Goal: Task Accomplishment & Management: Use online tool/utility

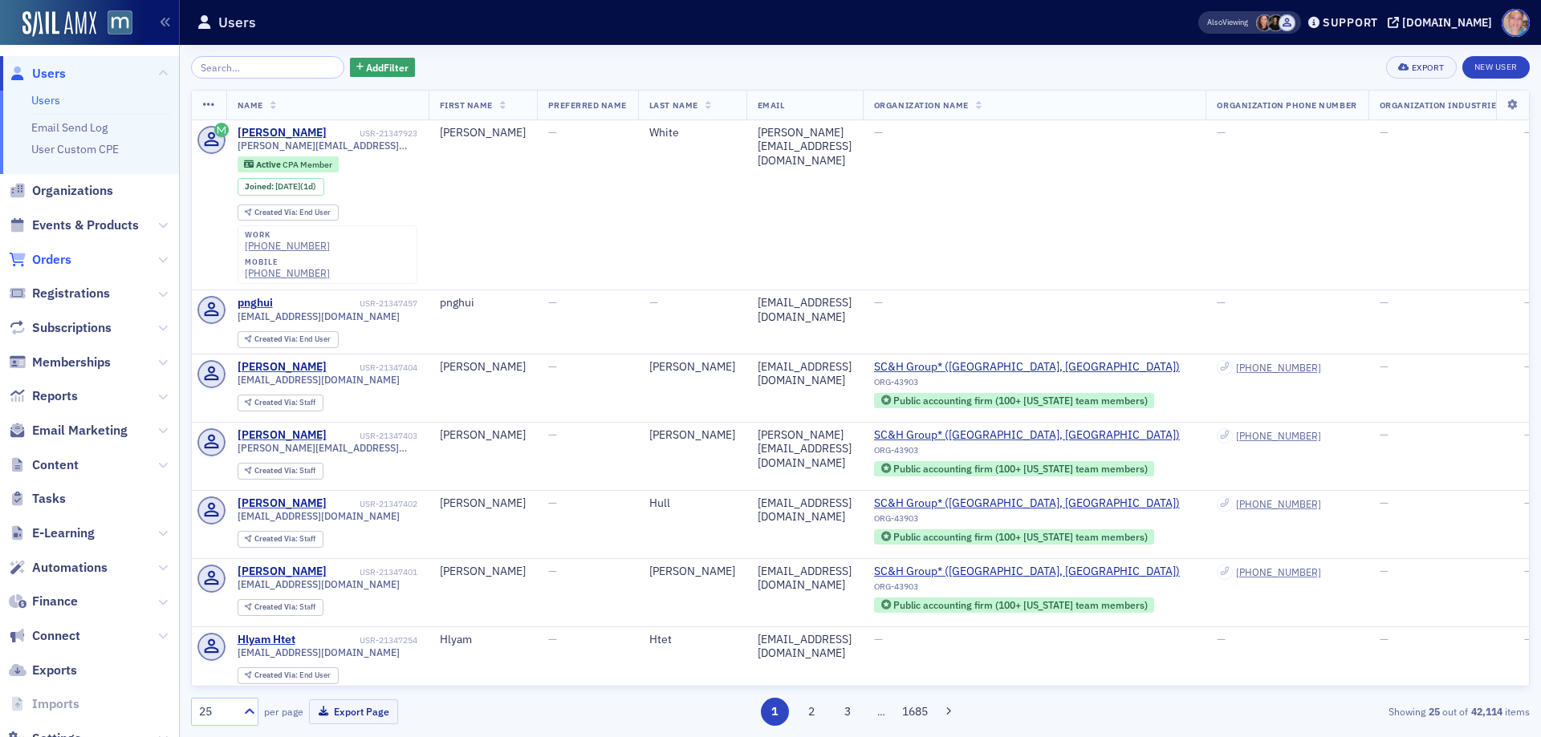
click at [56, 258] on span "Orders" at bounding box center [51, 260] width 39 height 18
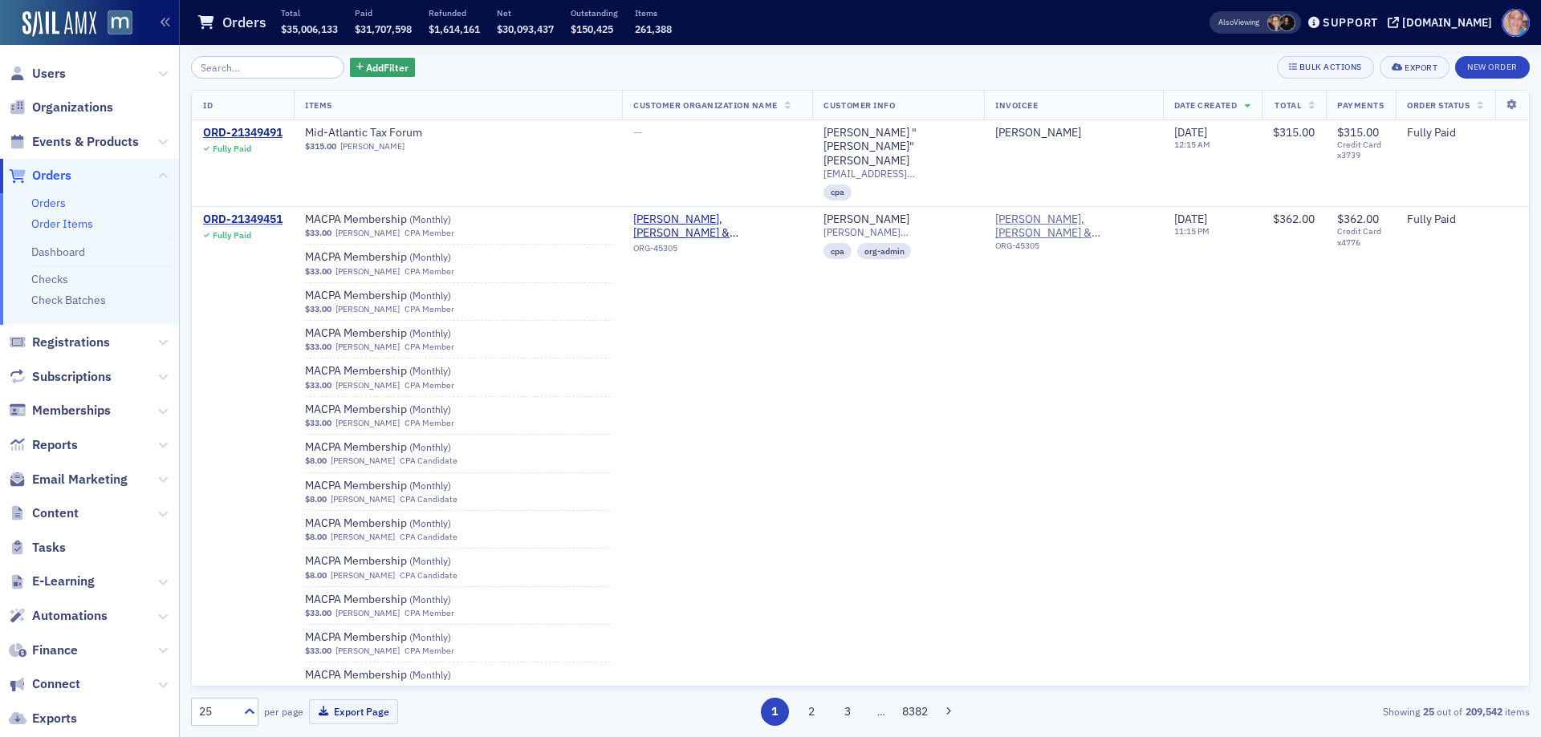
click at [78, 222] on link "Order Items" at bounding box center [62, 224] width 62 height 14
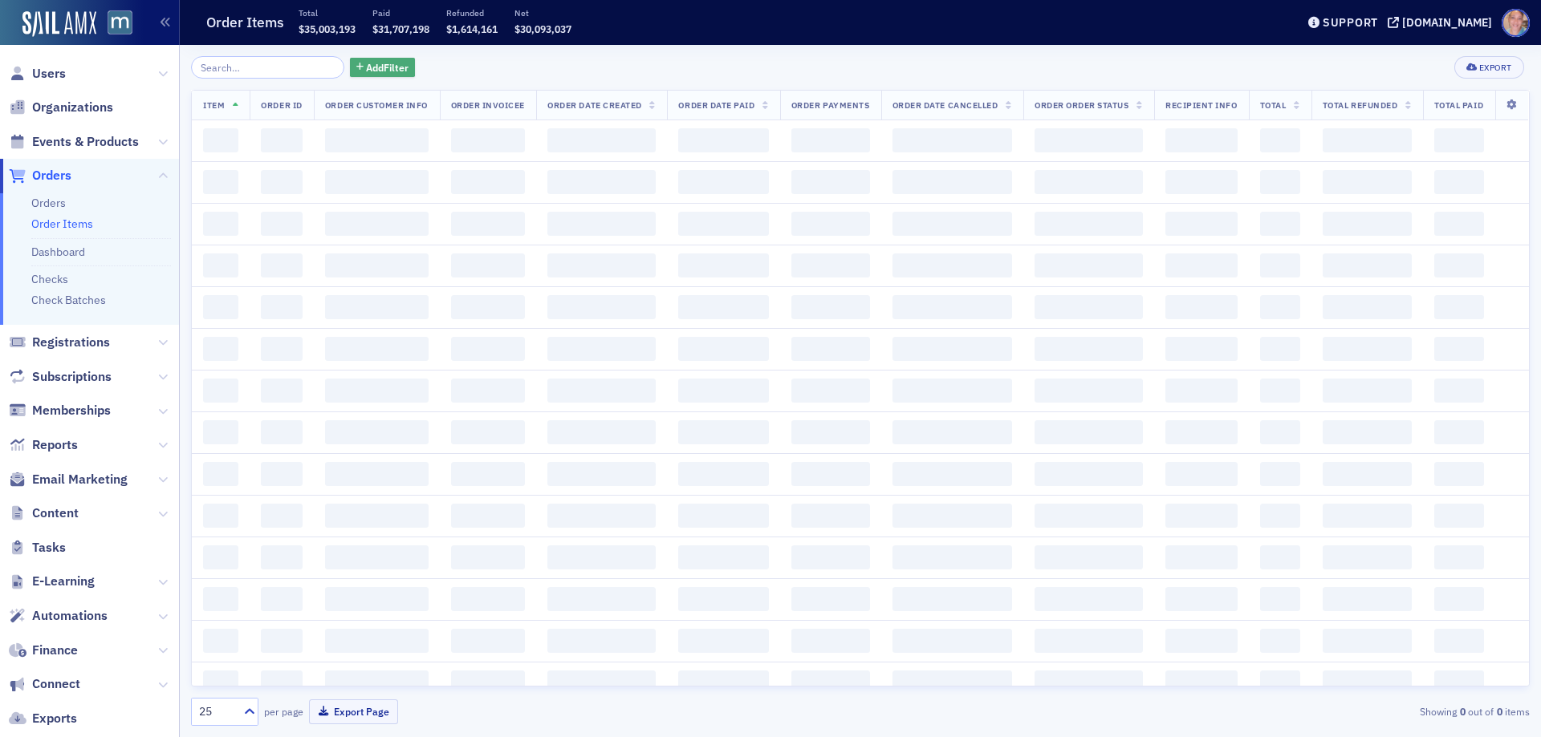
click at [366, 71] on span "Add Filter" at bounding box center [387, 67] width 43 height 14
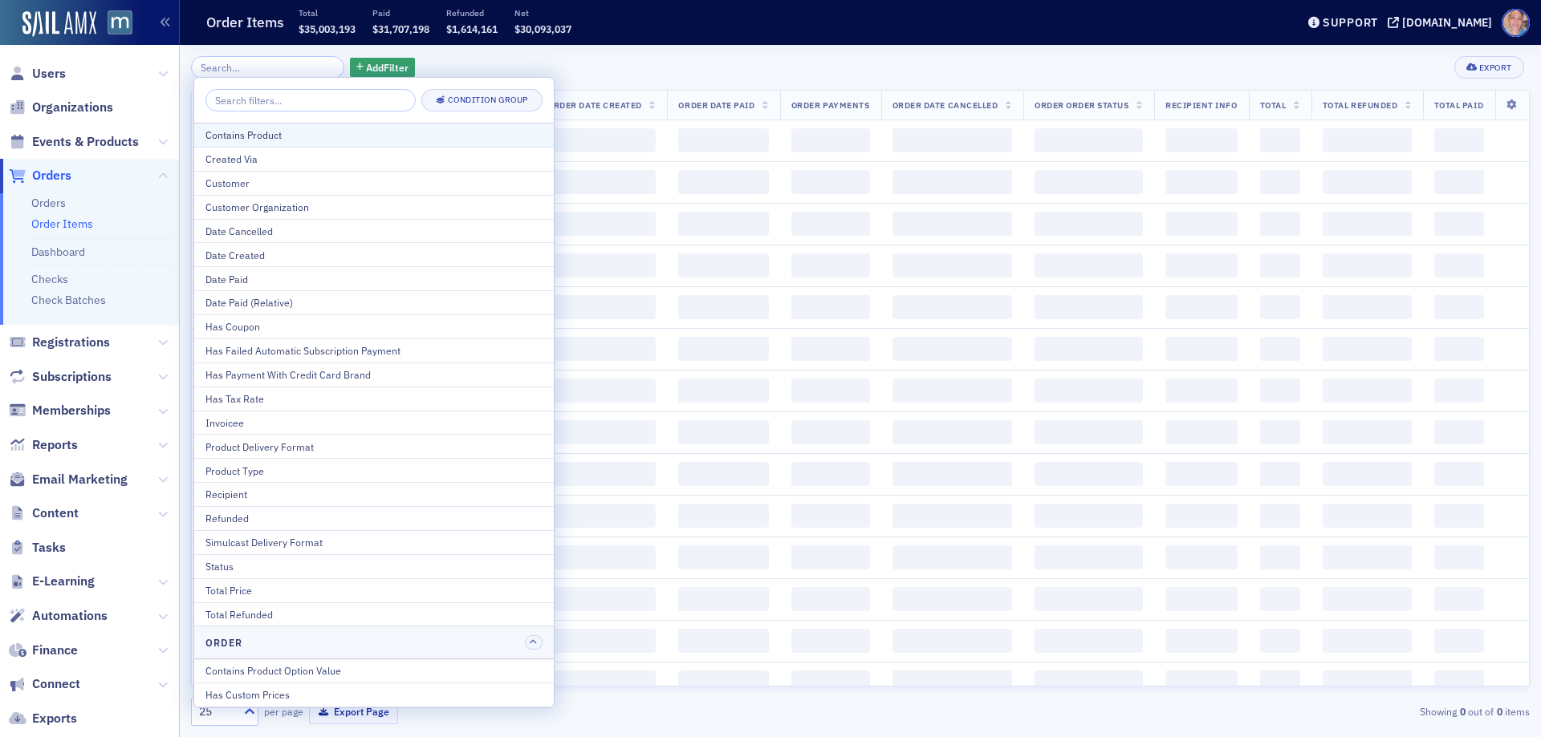
click at [285, 126] on button "Contains Product" at bounding box center [373, 135] width 359 height 23
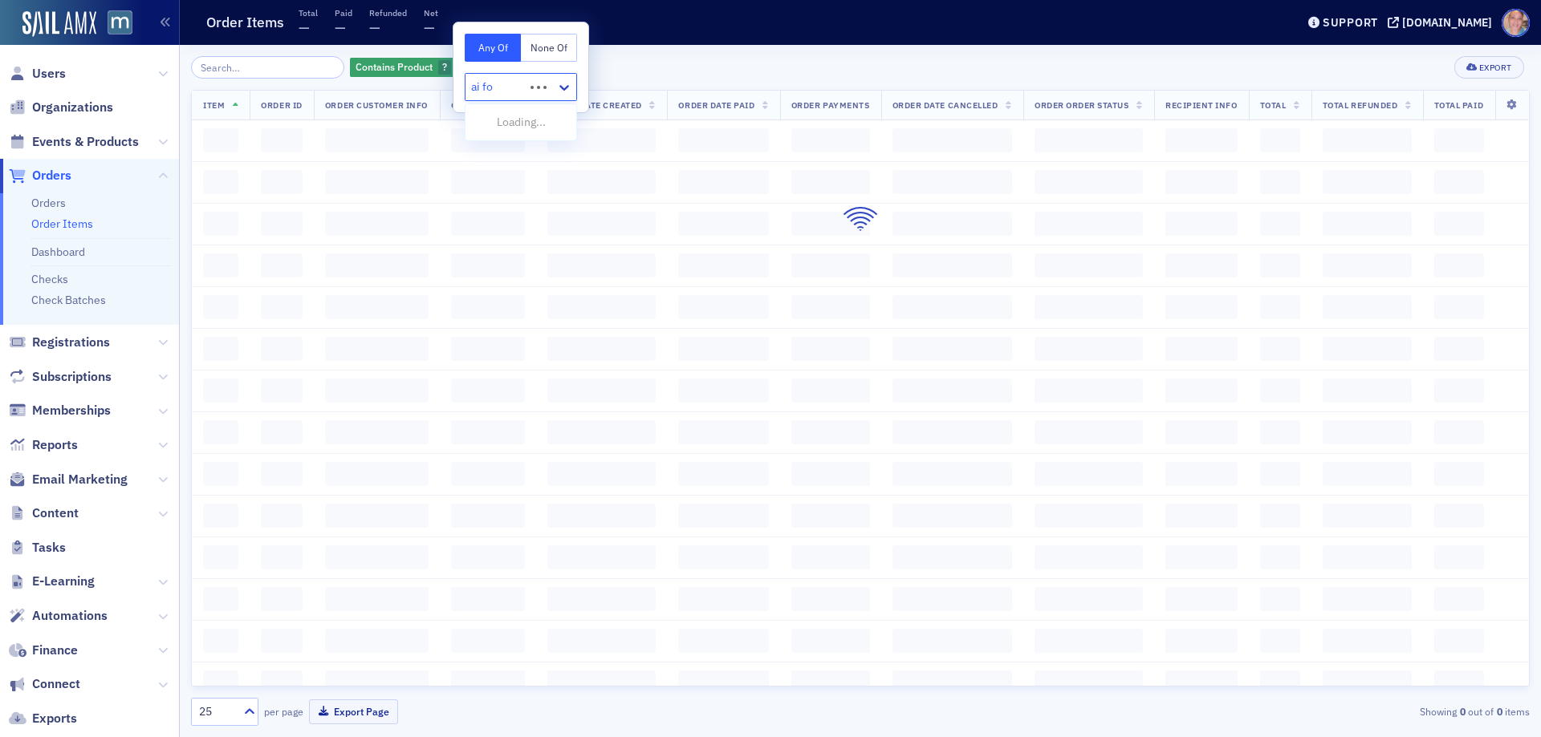
type input "ai fou"
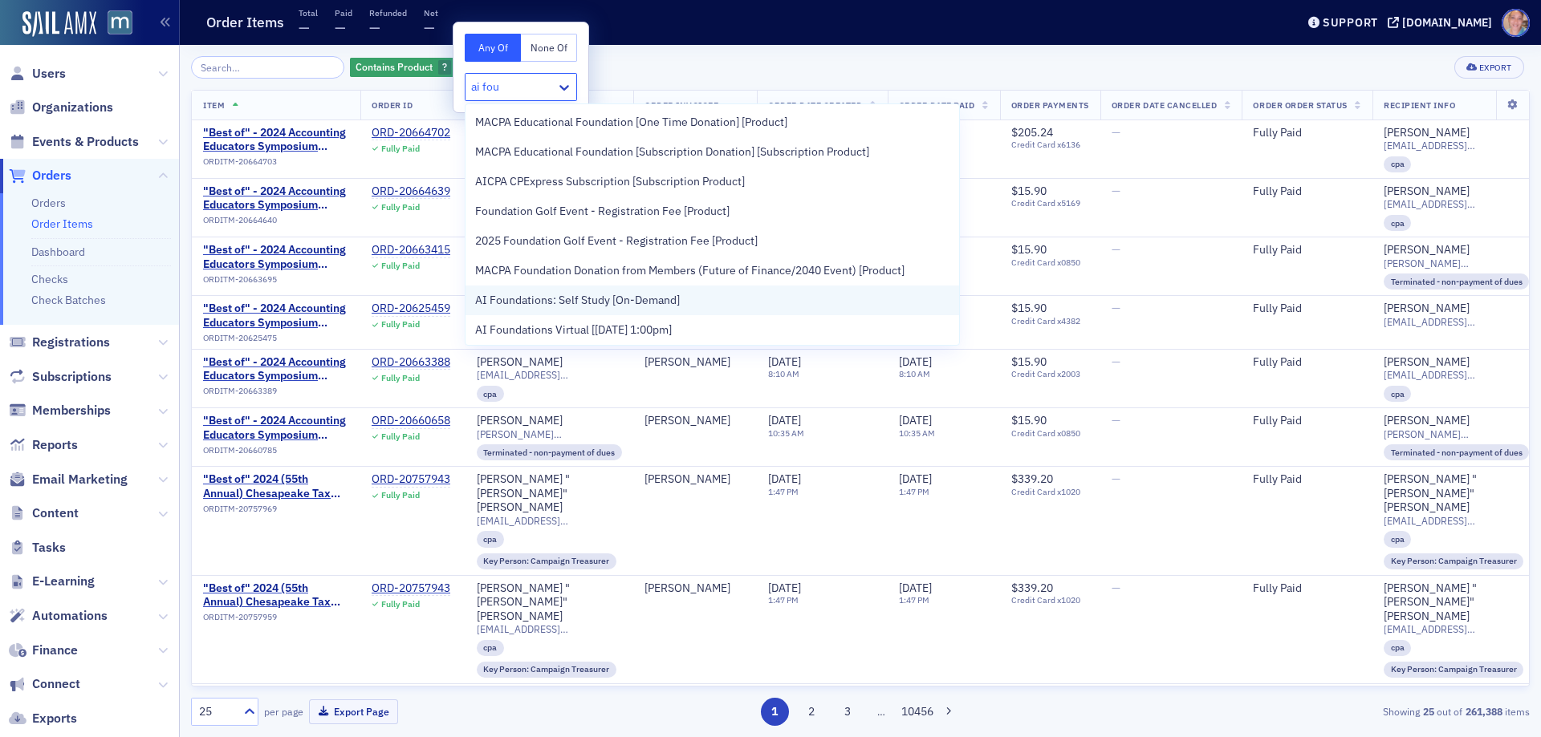
click at [635, 303] on span "AI Foundations: Self Study [On-Demand]" at bounding box center [577, 300] width 205 height 17
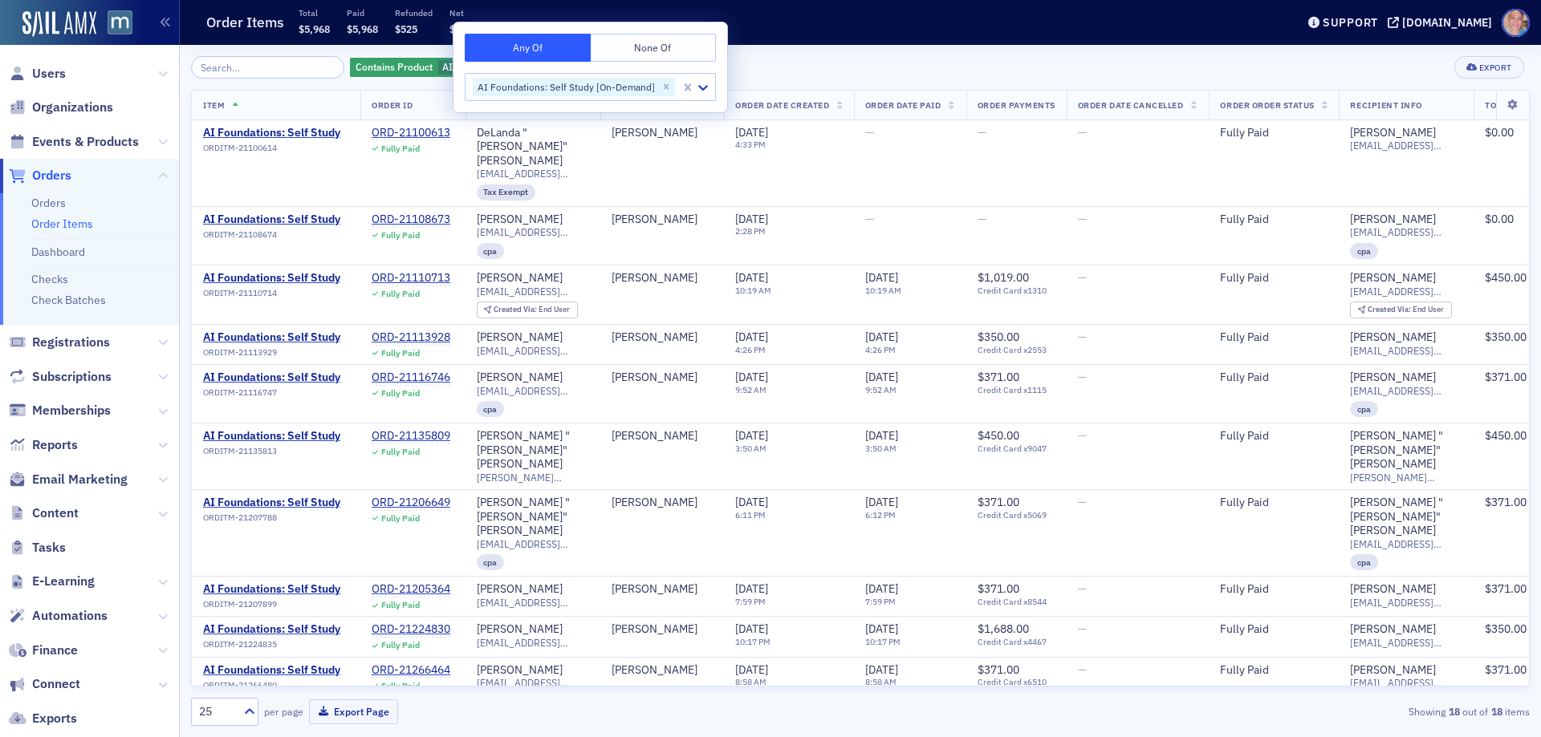
click at [788, 50] on div "Contains Product AI Foundations: Self Study [On-Demand] Add Filter Export Item …" at bounding box center [860, 391] width 1338 height 692
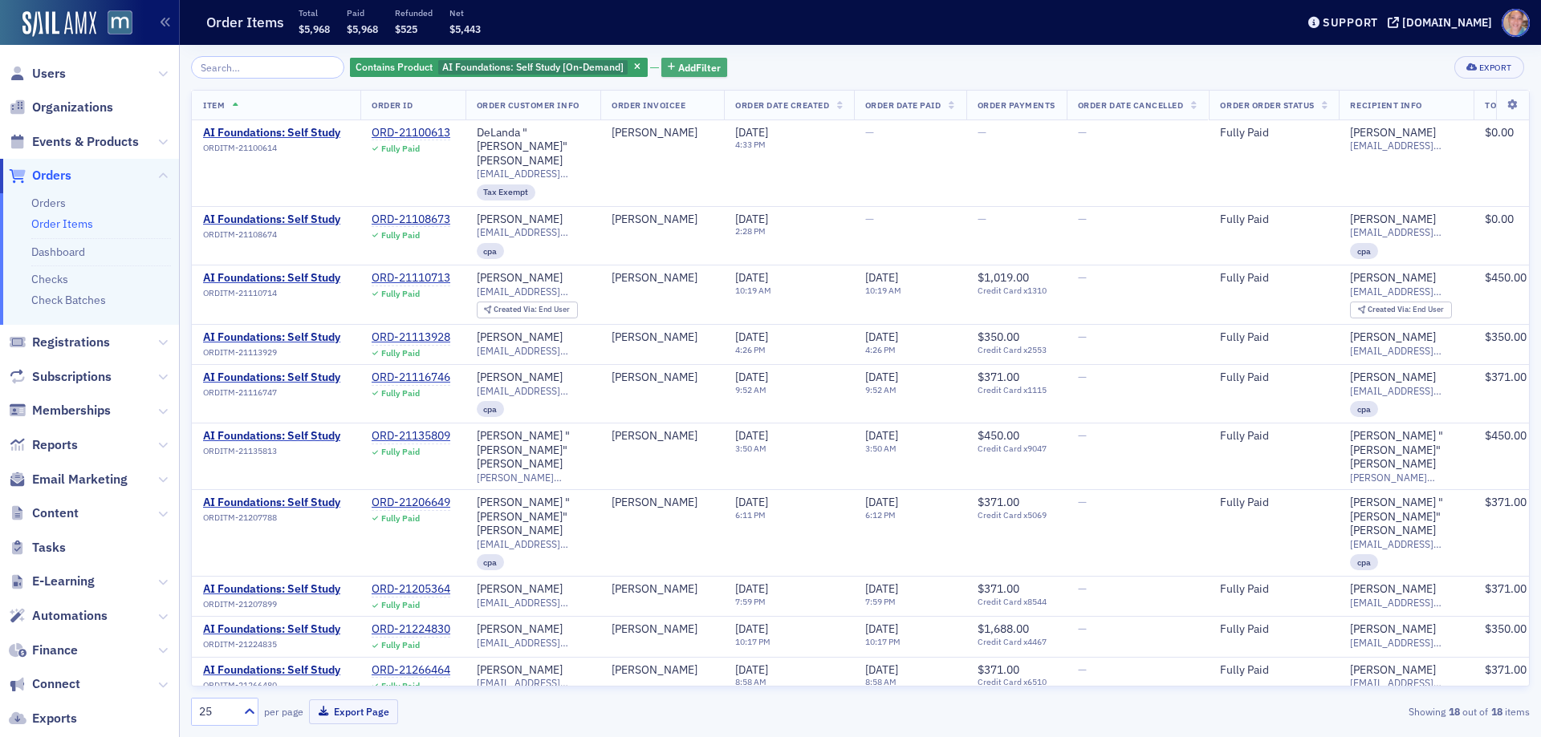
click at [679, 58] on button "Add Filter" at bounding box center [694, 68] width 66 height 20
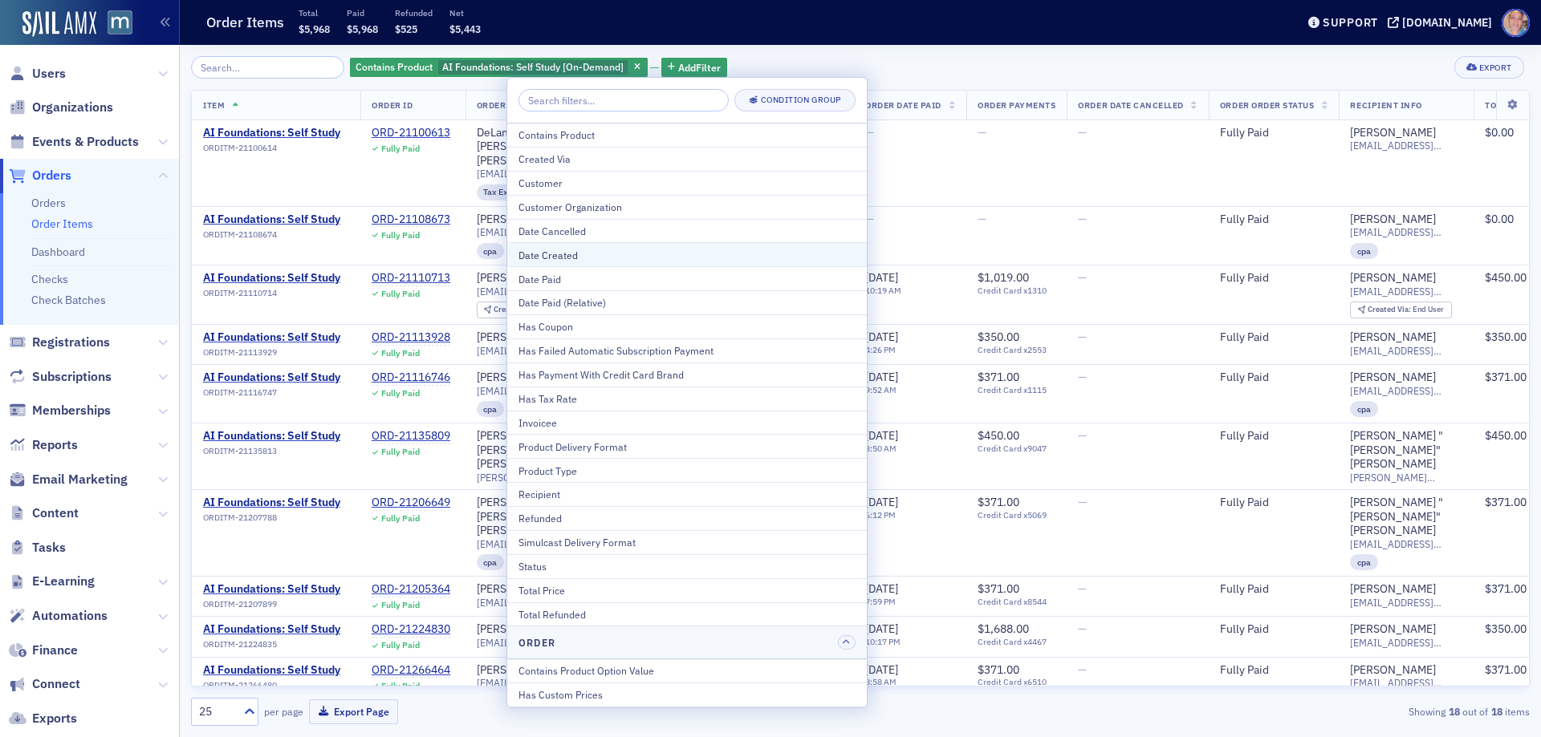
click at [619, 252] on div "Date Created" at bounding box center [686, 255] width 337 height 14
select select "9"
select select "2025"
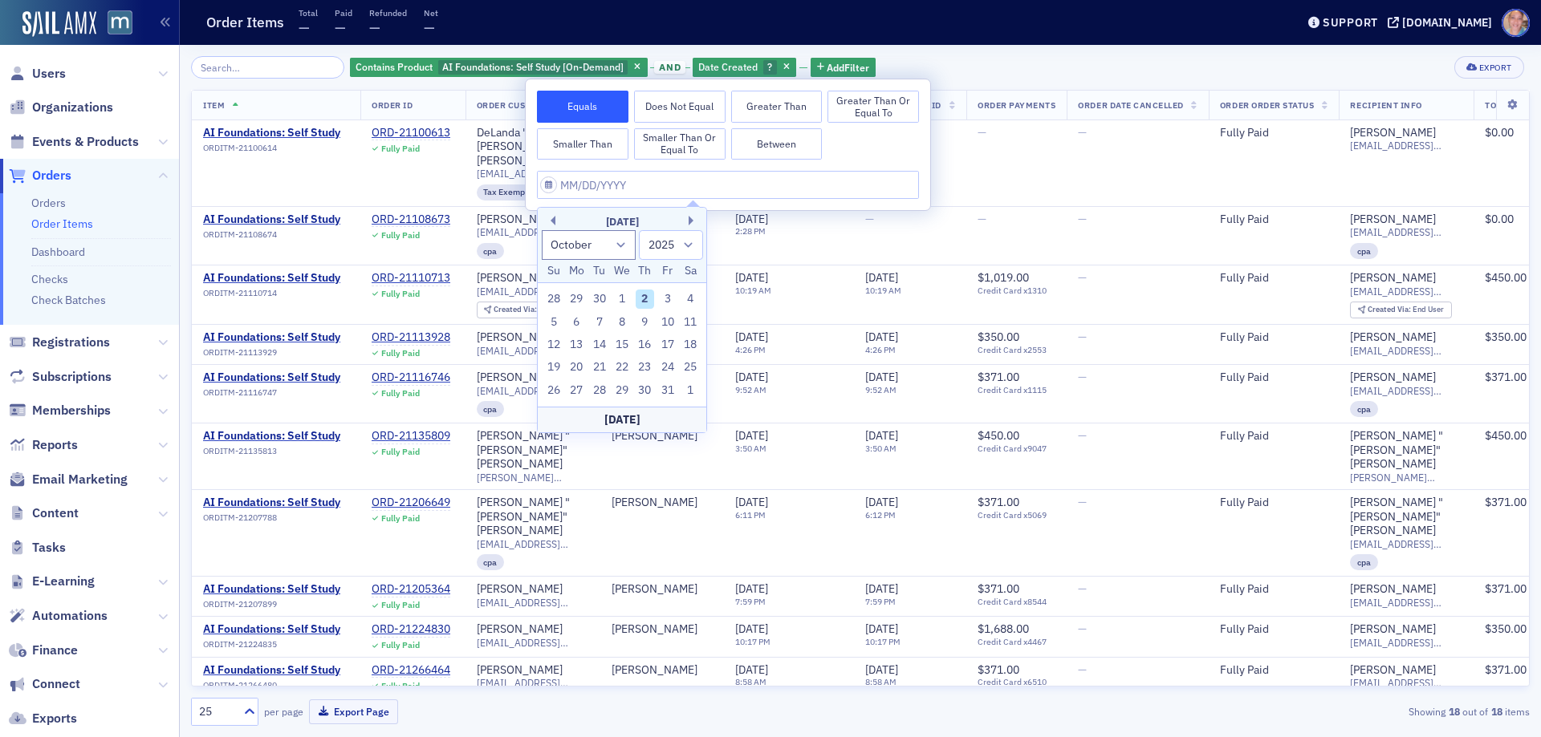
click at [794, 139] on button "Between" at bounding box center [776, 144] width 91 height 32
select select "9"
select select "2025"
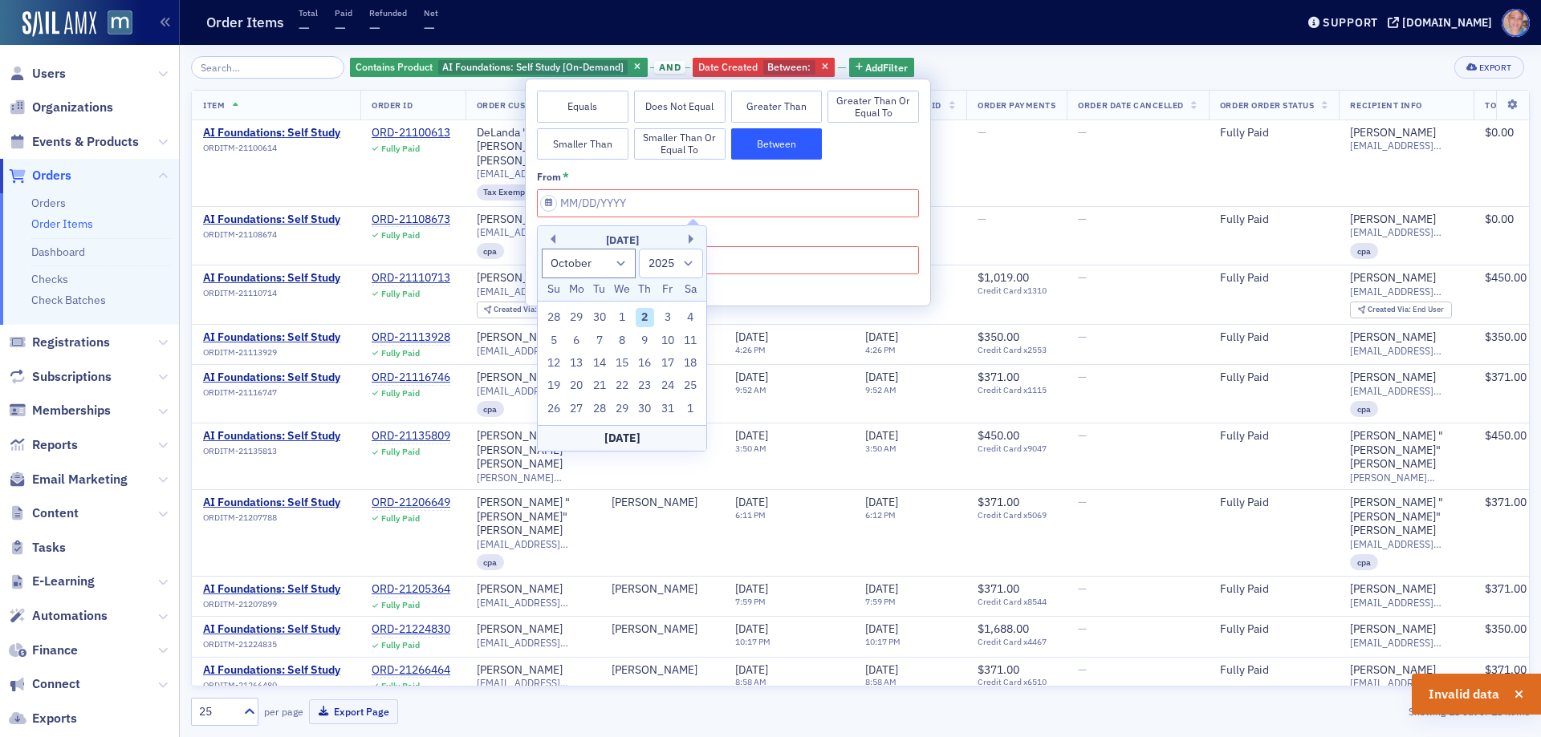
click at [555, 238] on div "October 2025" at bounding box center [622, 241] width 168 height 16
click at [551, 235] on button "Previous Month" at bounding box center [551, 239] width 10 height 10
select select "8"
click at [572, 319] on div "1" at bounding box center [575, 317] width 19 height 19
type input "09/01/2025"
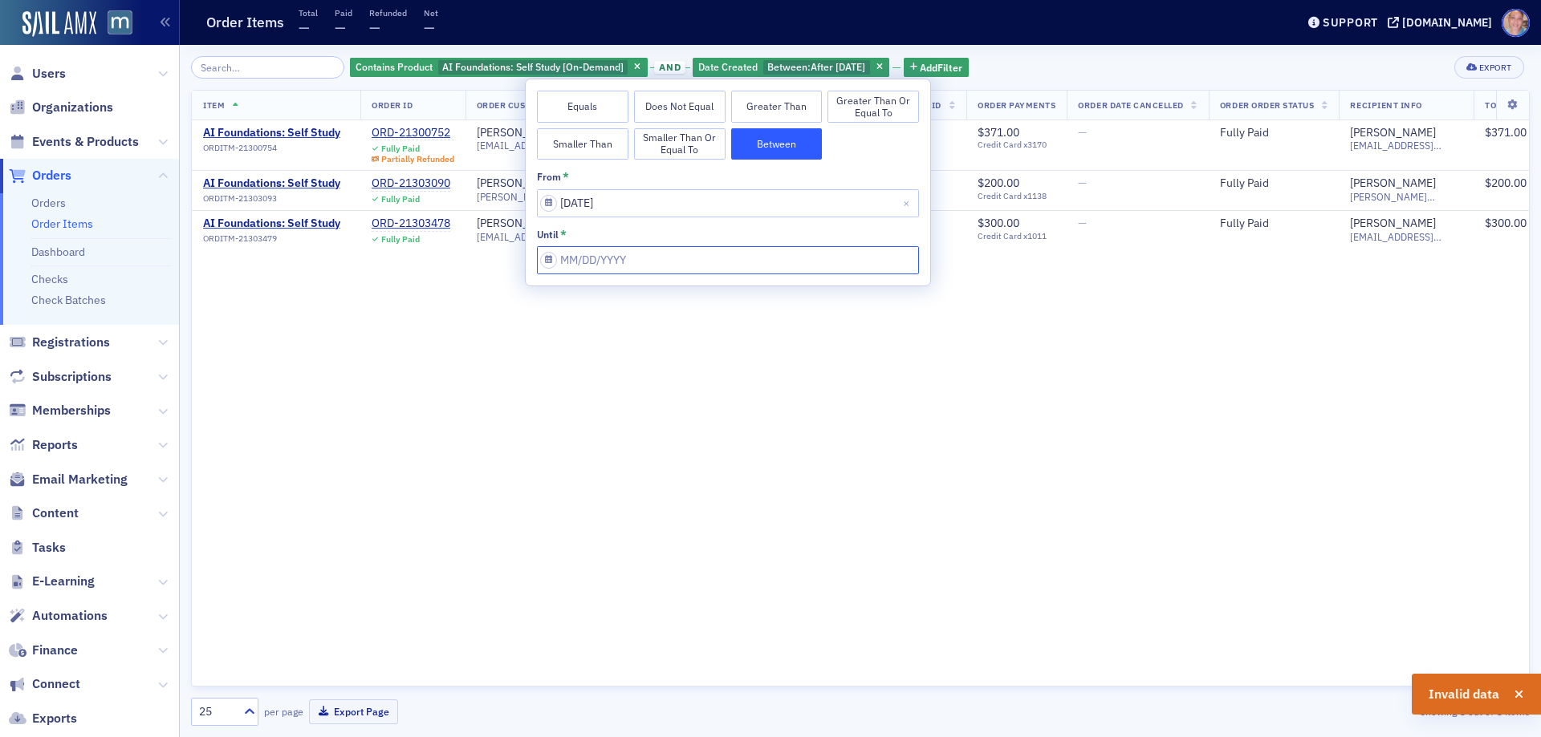
click at [691, 261] on input "from *" at bounding box center [728, 260] width 382 height 28
select select "9"
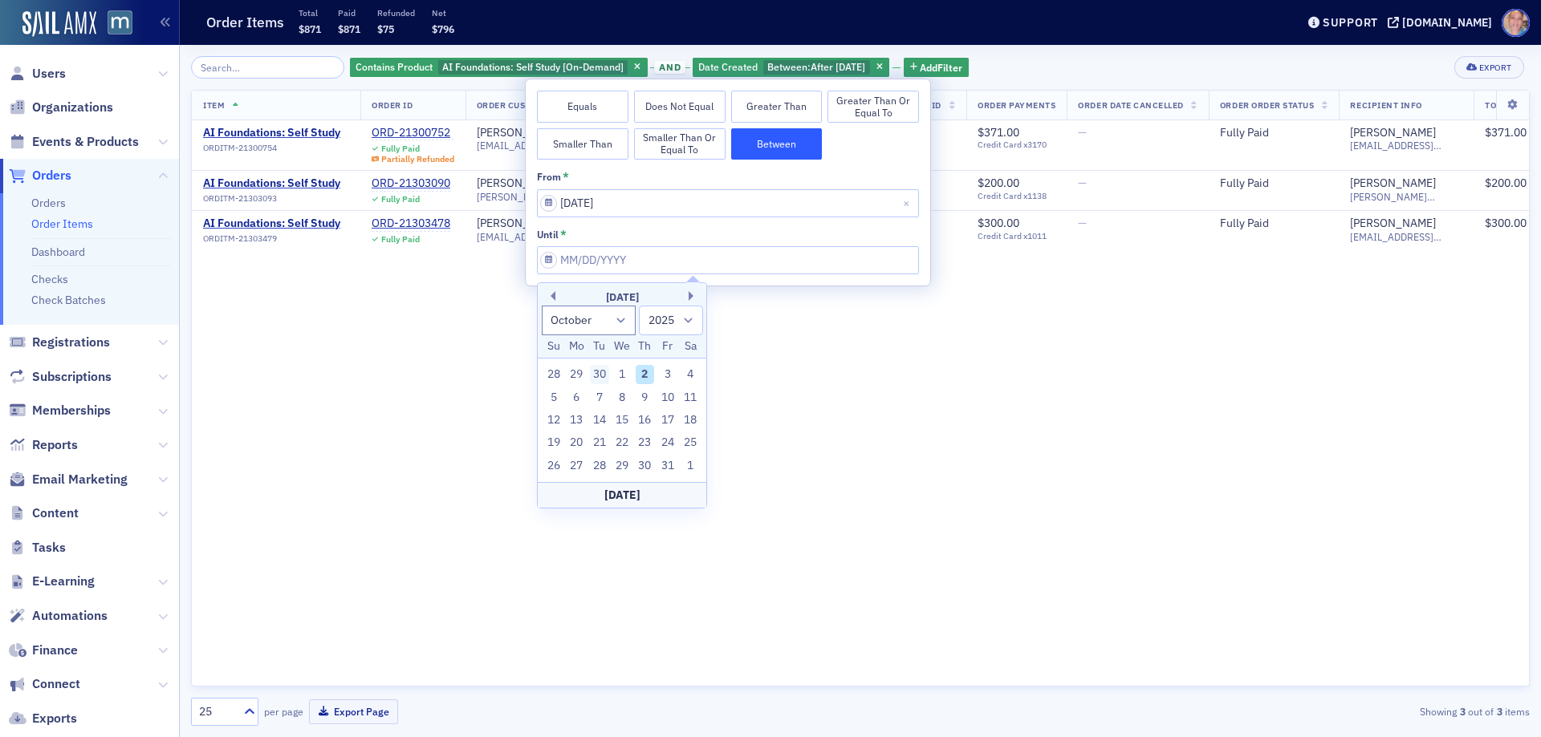
click at [605, 371] on div "30" at bounding box center [599, 374] width 19 height 19
type input "09/30/2025"
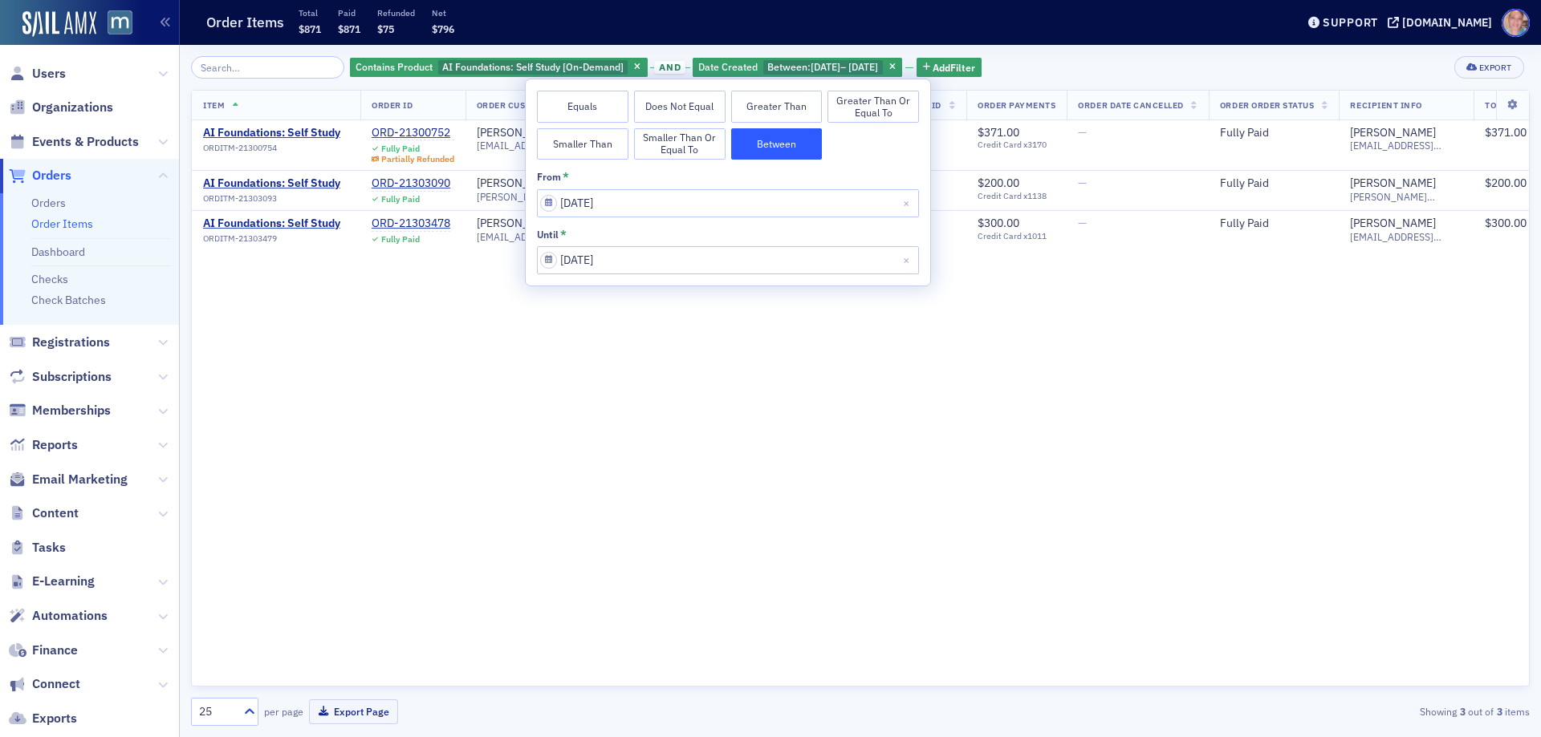
click at [1065, 76] on div "Contains Product AI Foundations: Self Study [On-Demand] and Date Created Betwee…" at bounding box center [860, 67] width 1338 height 22
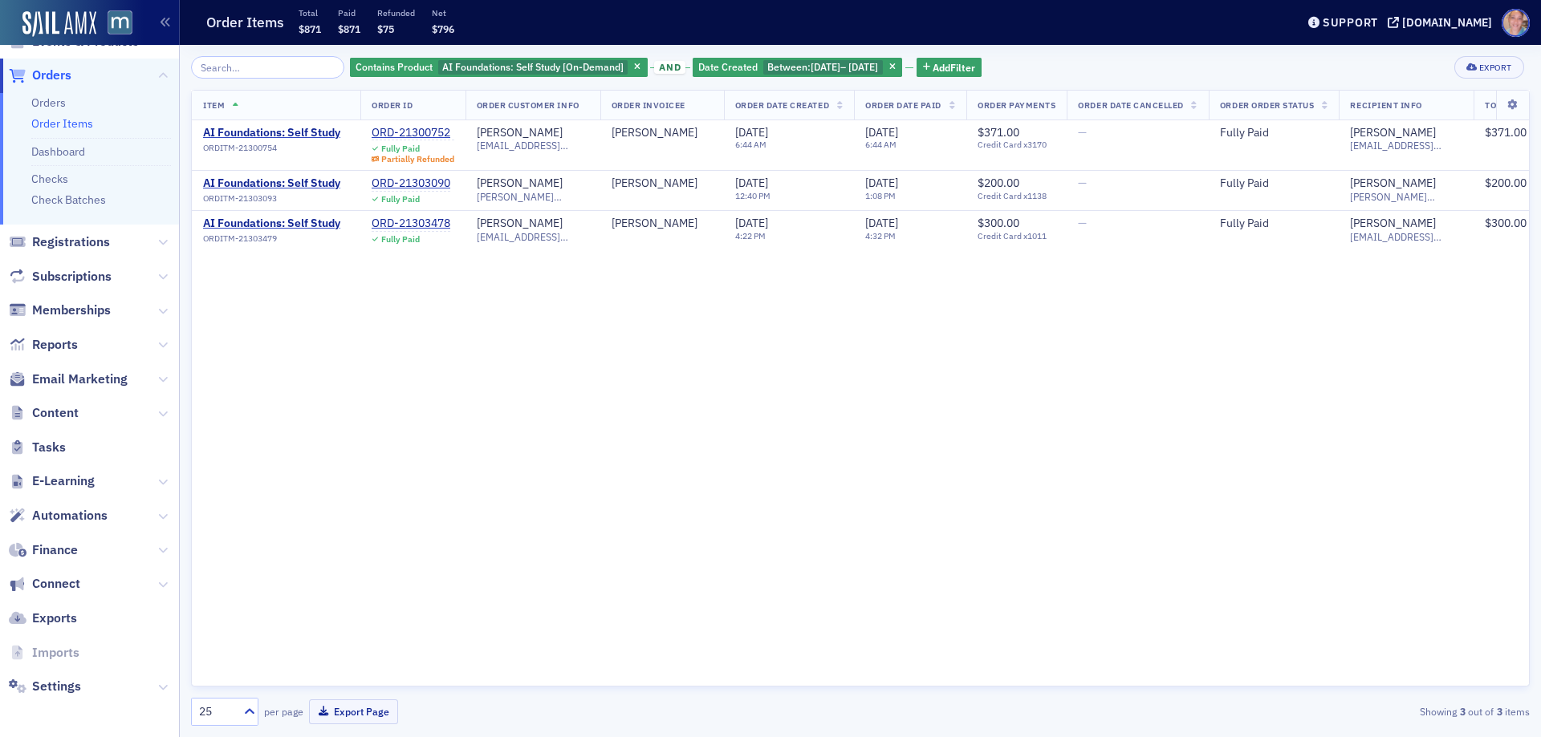
scroll to position [101, 0]
click at [53, 340] on span "Reports" at bounding box center [55, 344] width 46 height 18
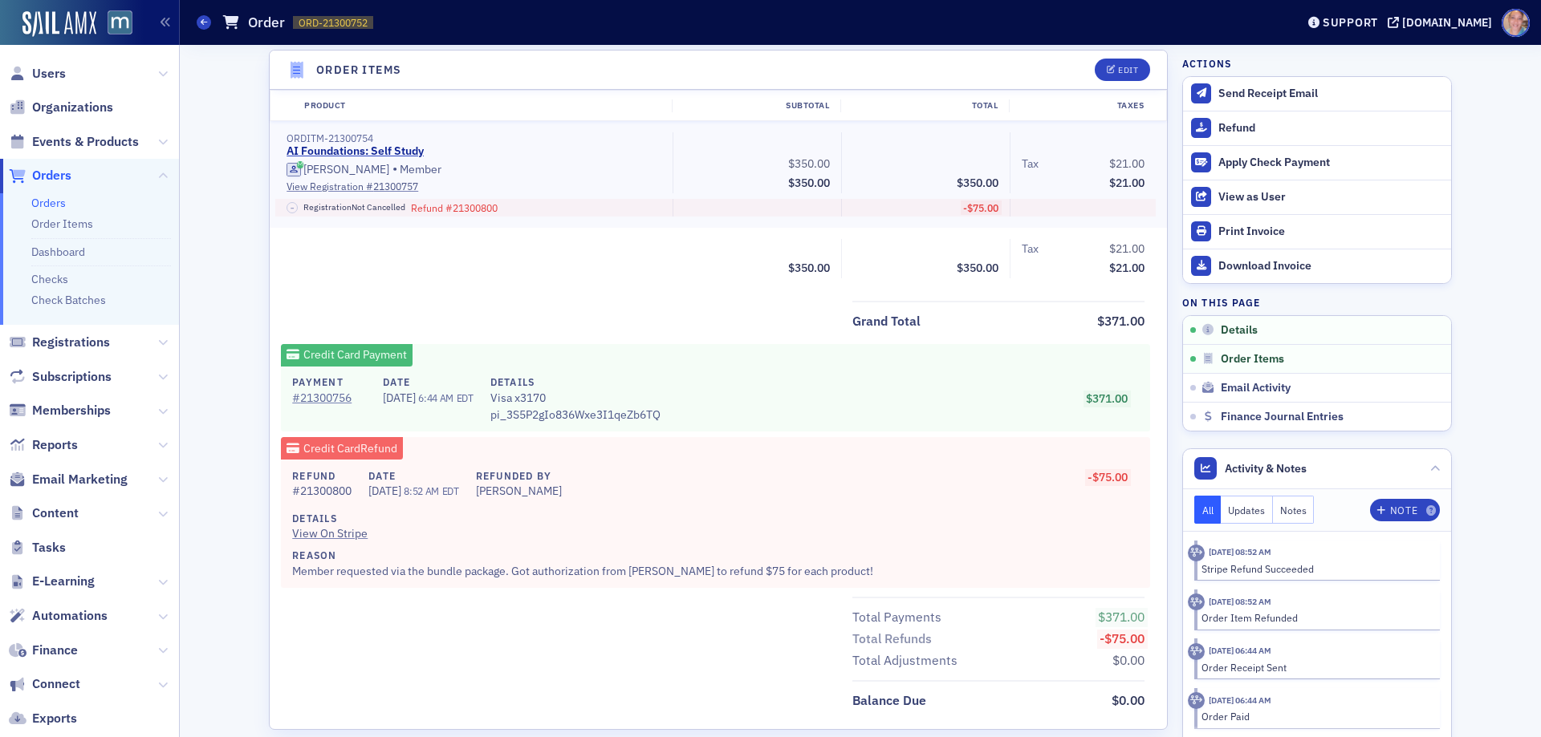
scroll to position [401, 0]
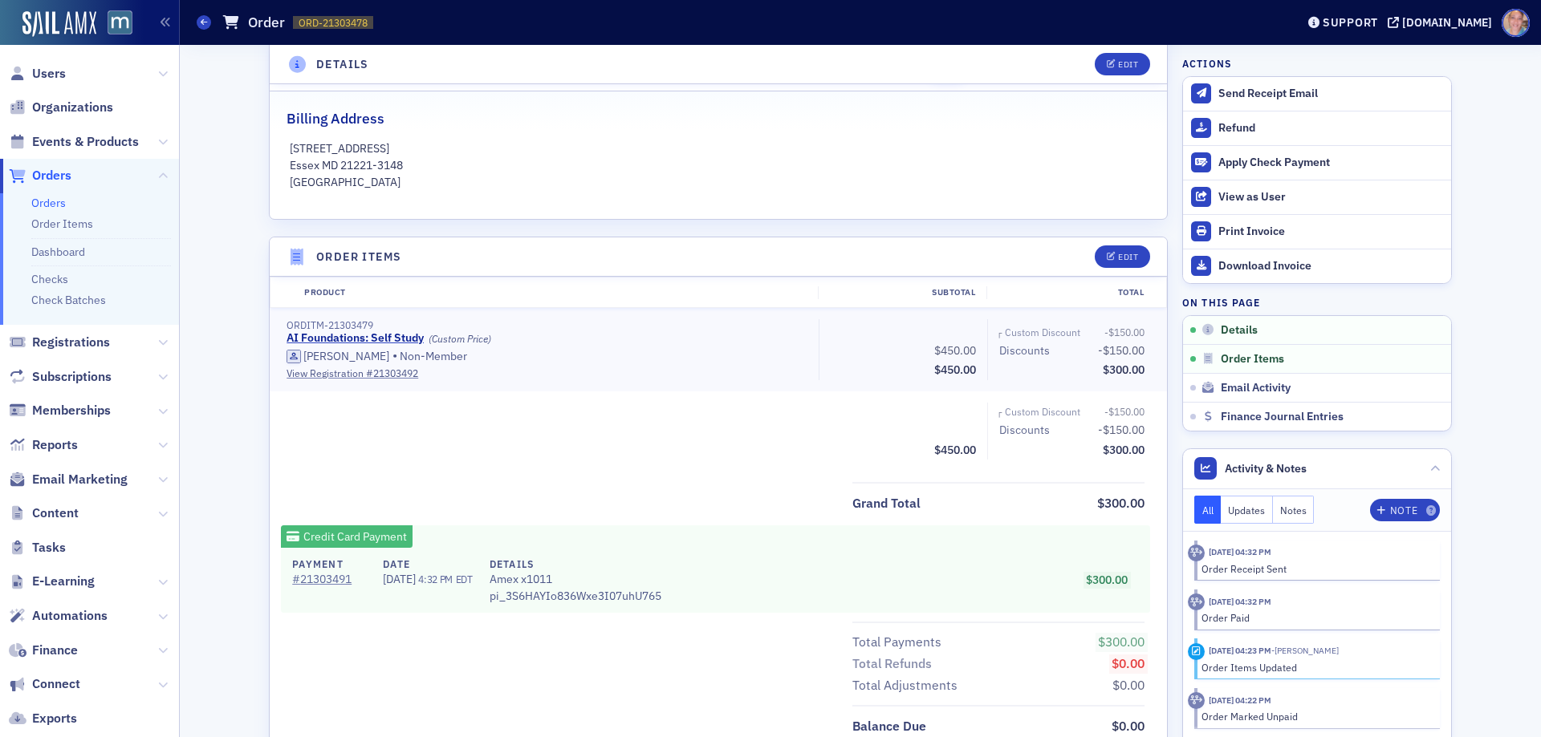
scroll to position [321, 0]
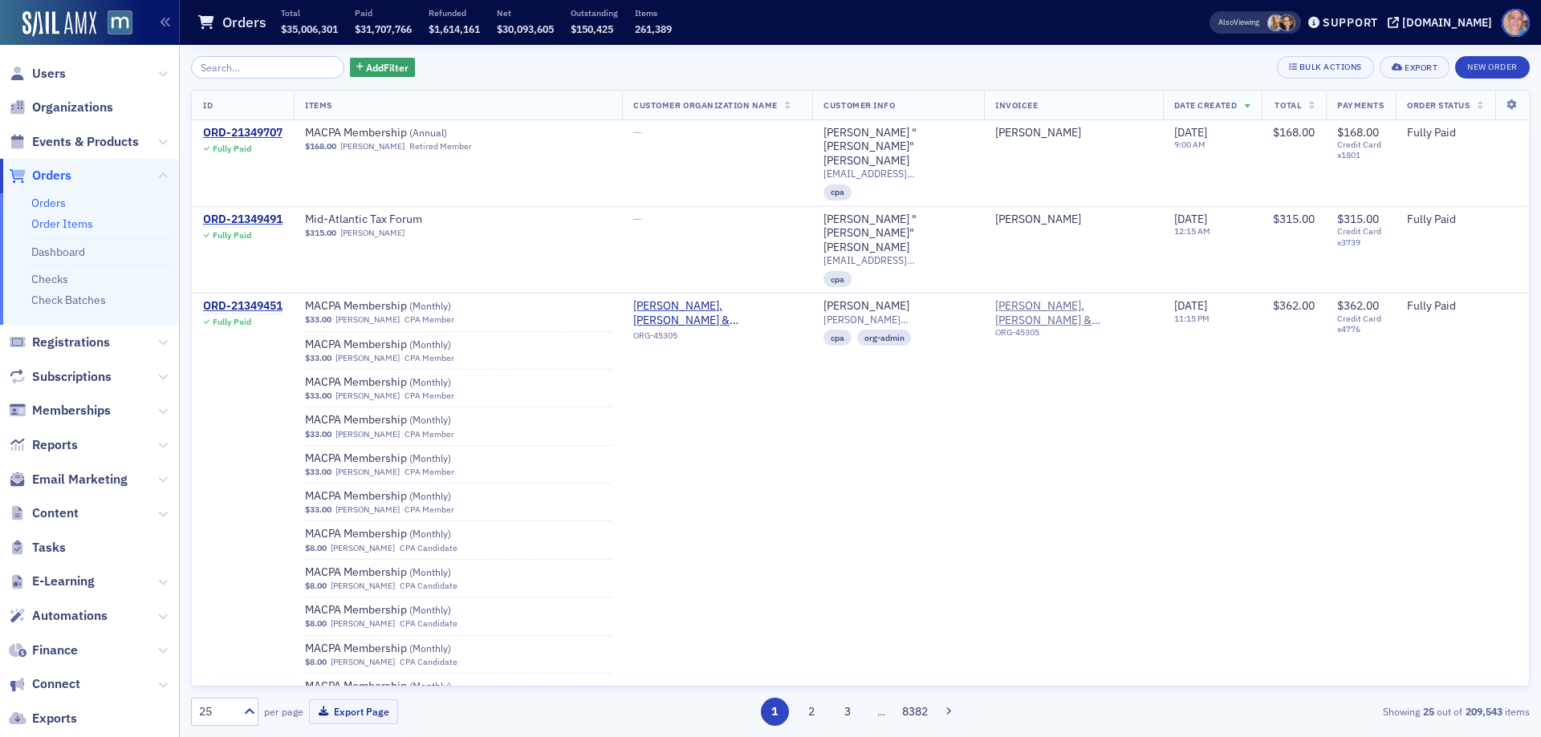
click at [60, 220] on link "Order Items" at bounding box center [62, 224] width 62 height 14
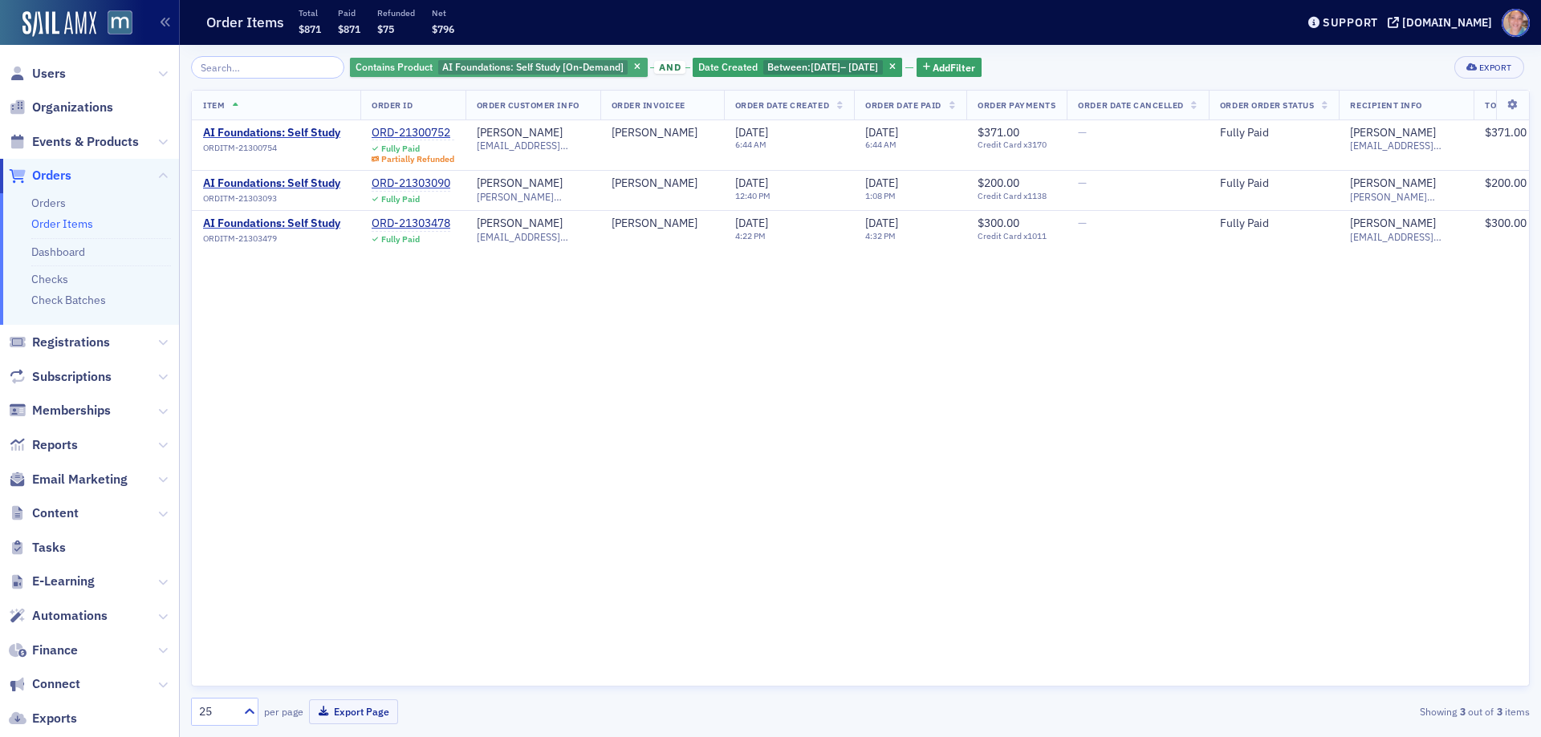
click at [543, 61] on span "AI Foundations: Self Study [On-Demand]" at bounding box center [532, 66] width 181 height 13
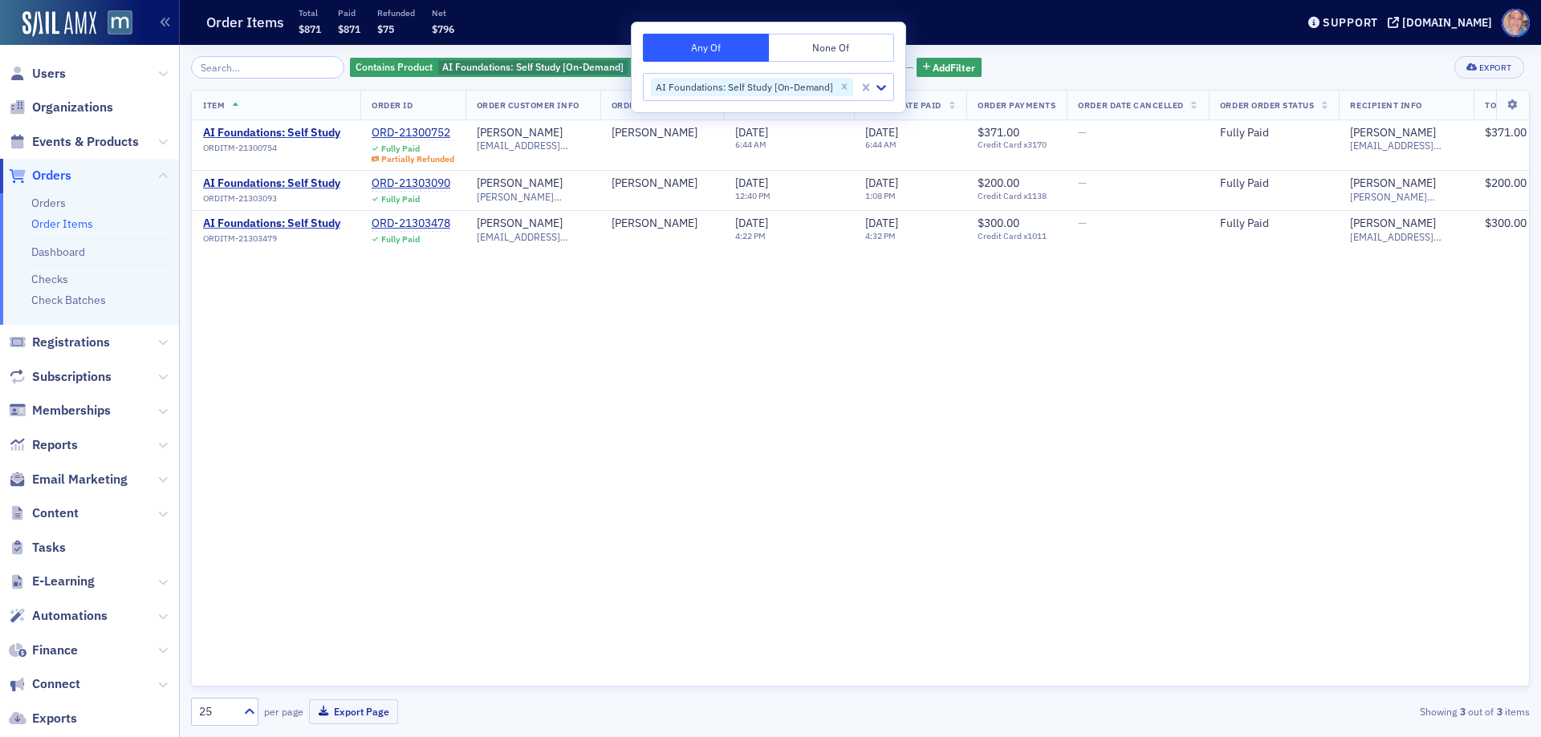
drag, startPoint x: 852, startPoint y: 89, endPoint x: 914, endPoint y: 78, distance: 62.8
click at [855, 89] on input "text" at bounding box center [856, 87] width 2 height 17
type input "aicpa cp"
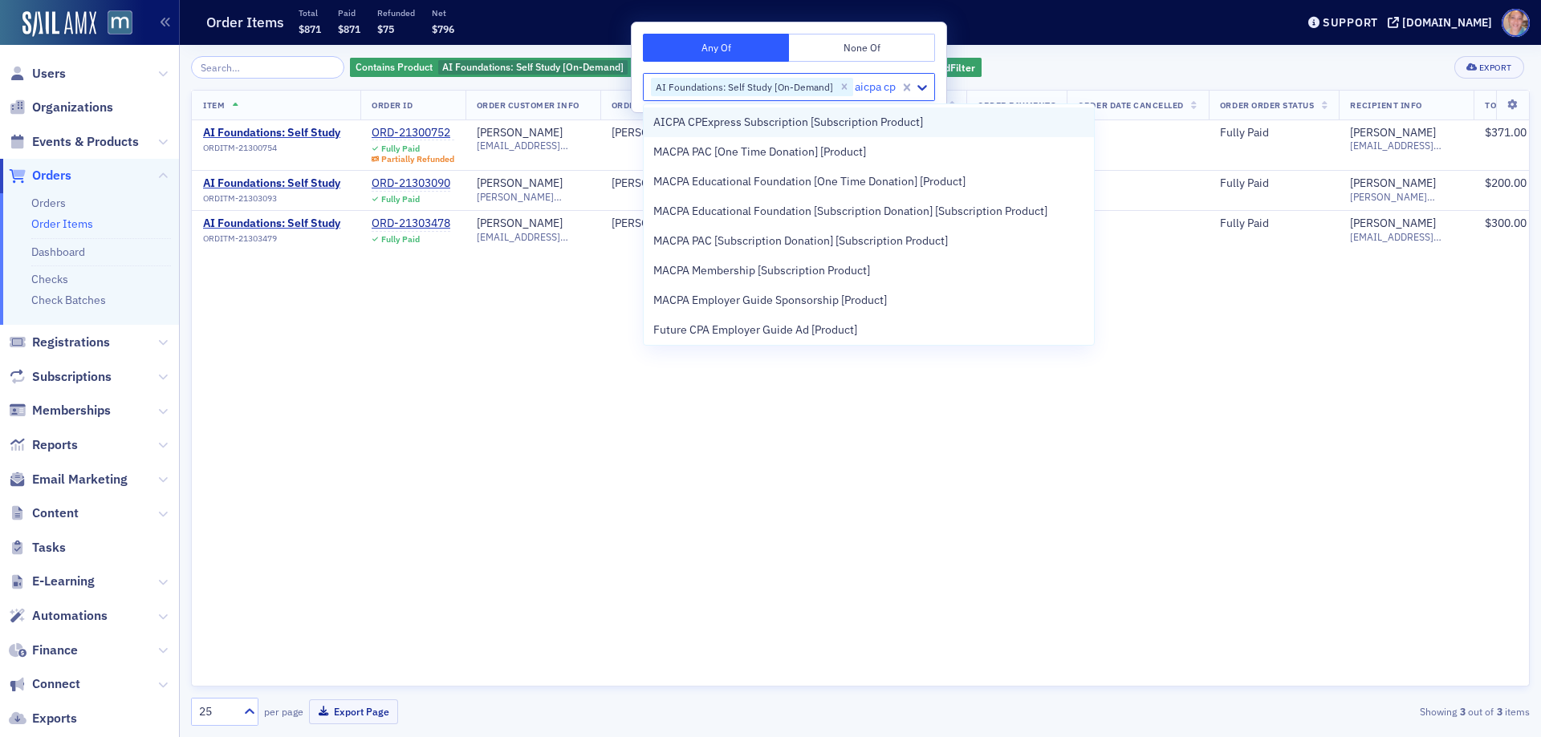
click at [926, 124] on div "AICPA CPExpress Subscription [Subscription Product]" at bounding box center [868, 122] width 431 height 17
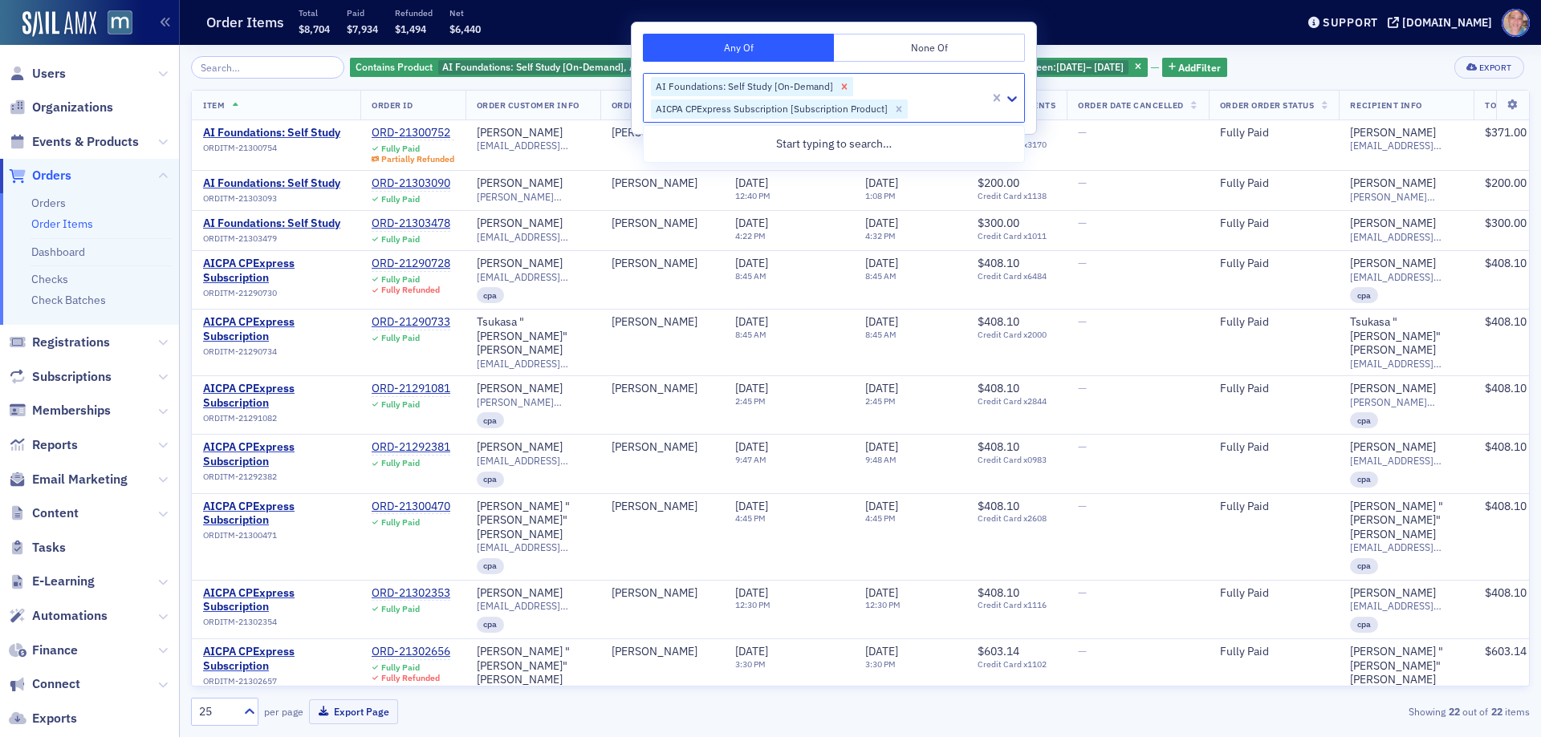
click at [842, 86] on icon "Remove AI Foundations: Self Study [On-Demand]" at bounding box center [845, 86] width 6 height 6
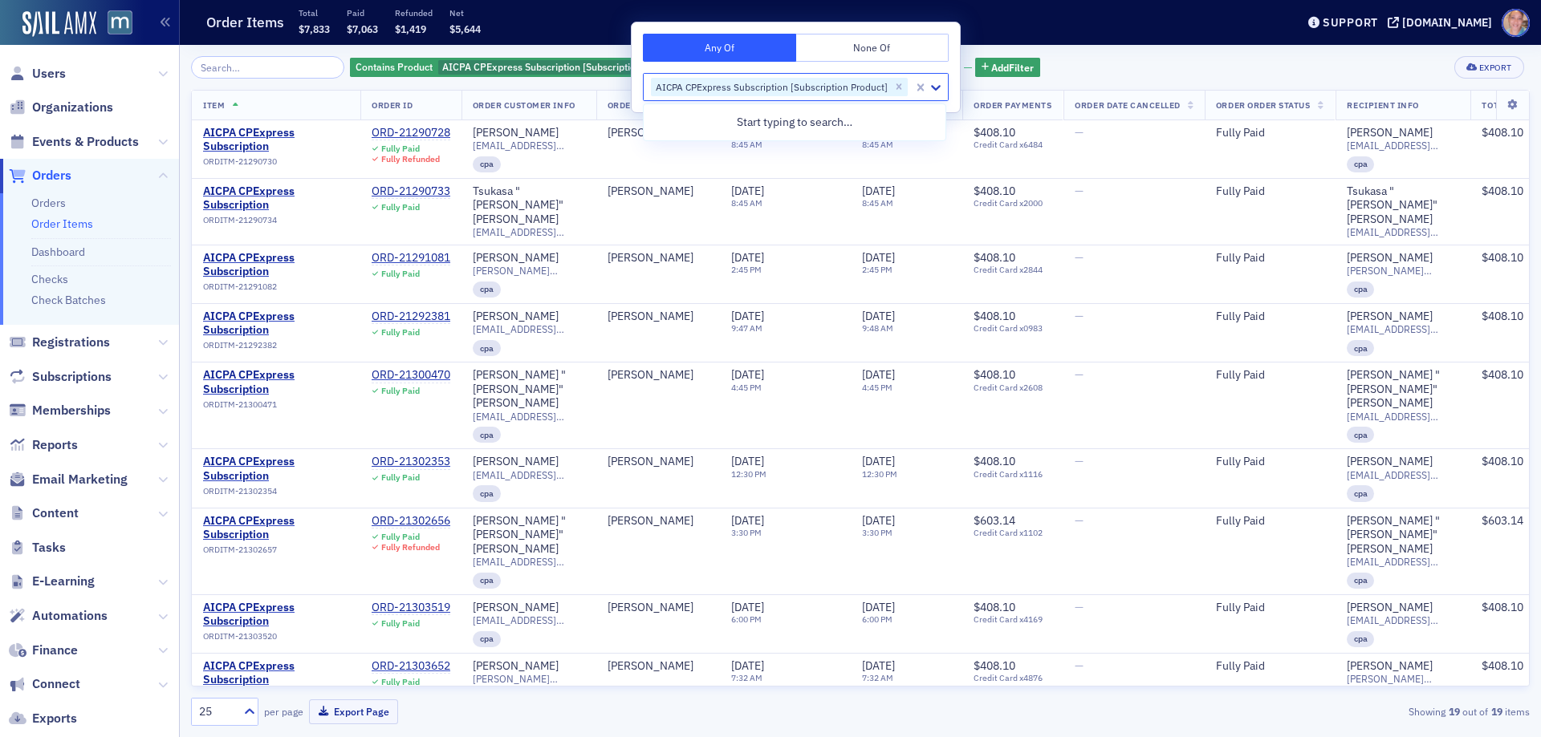
click at [1157, 48] on div "Contains Product AICPA CPExpress Subscription [Subscription Product] and Date C…" at bounding box center [860, 391] width 1338 height 692
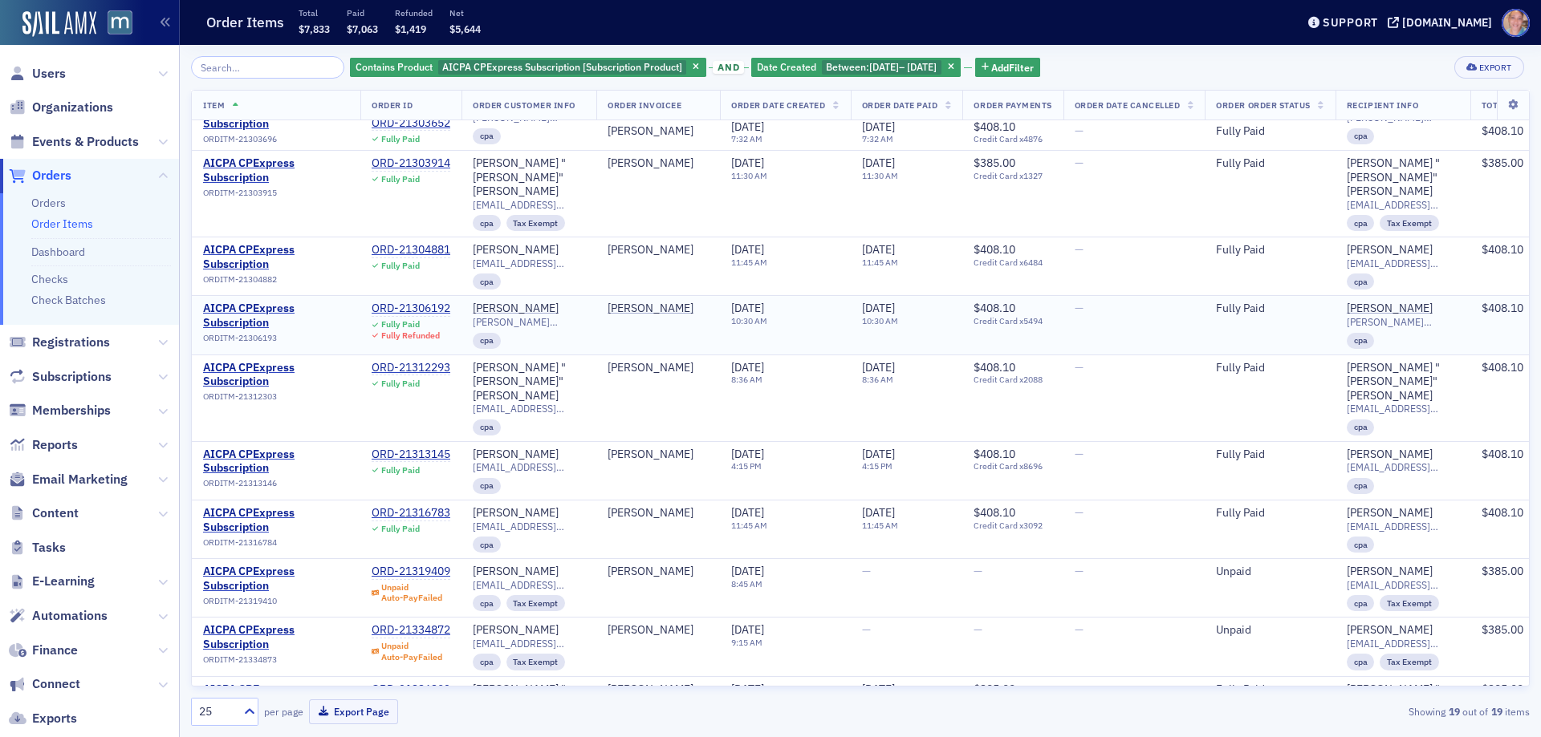
scroll to position [584, 0]
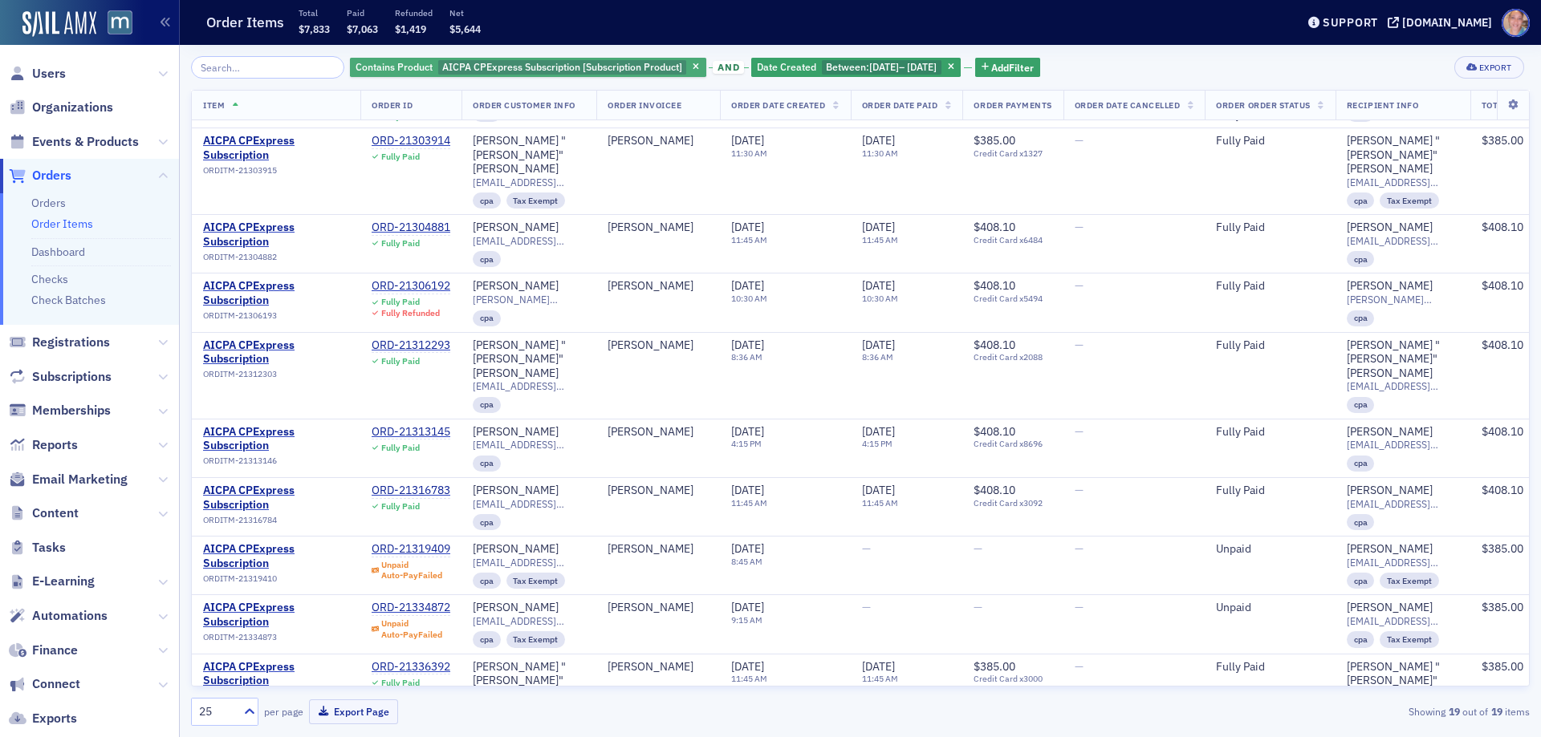
click at [589, 71] on span "AICPA CPExpress Subscription [Subscription Product]" at bounding box center [562, 66] width 240 height 13
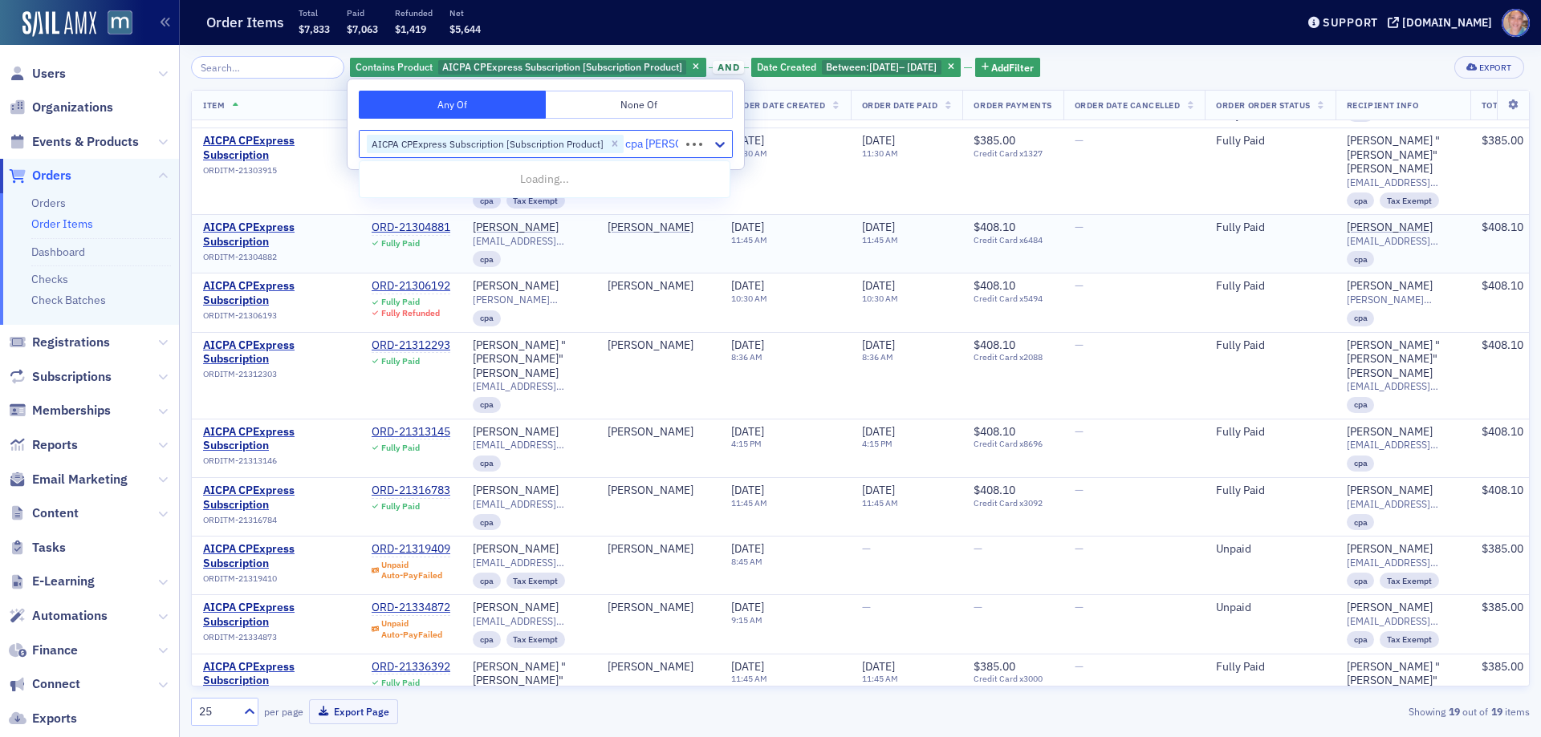
type input "cpa crossing"
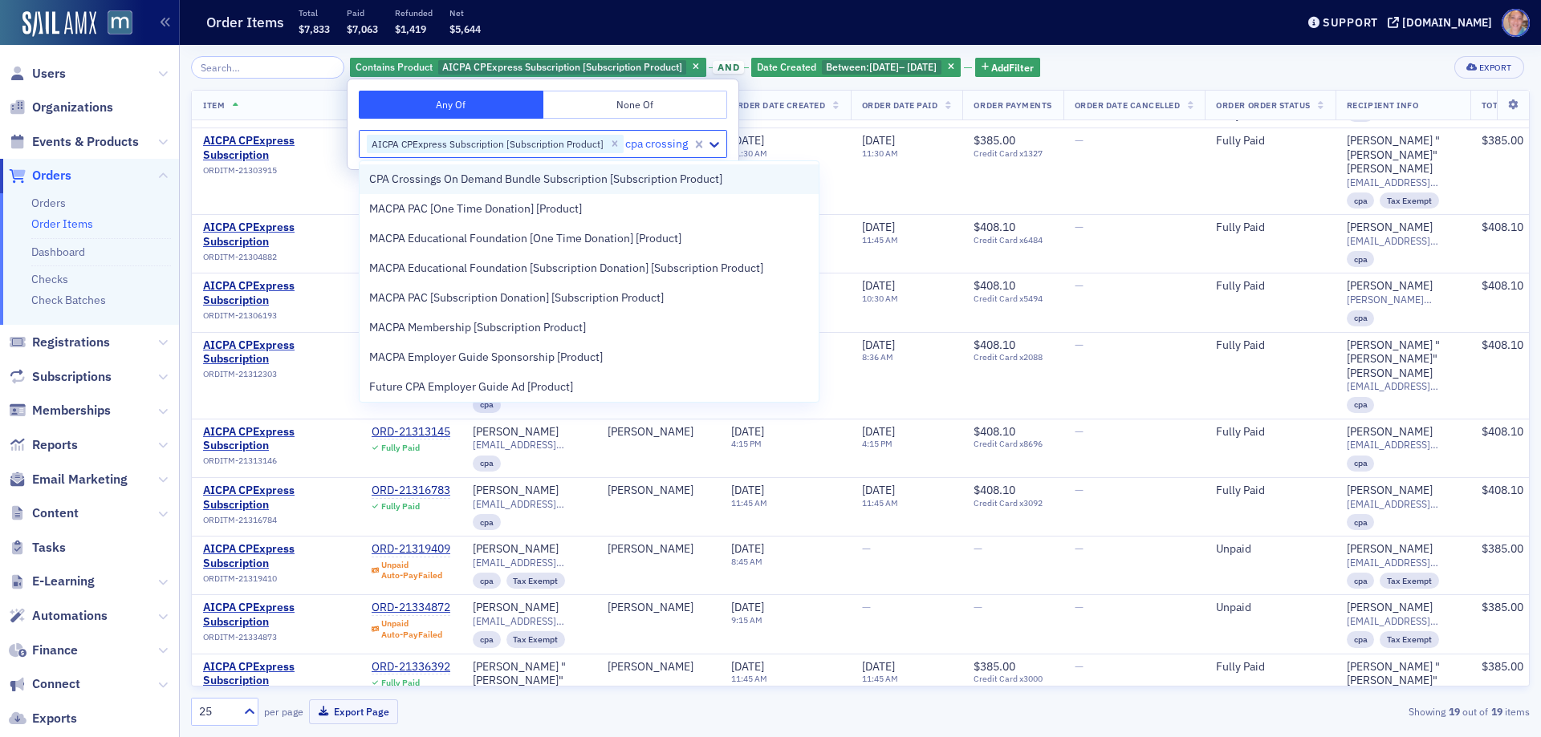
click at [610, 181] on span "CPA Crossings On Demand Bundle Subscription [Subscription Product]" at bounding box center [545, 179] width 353 height 17
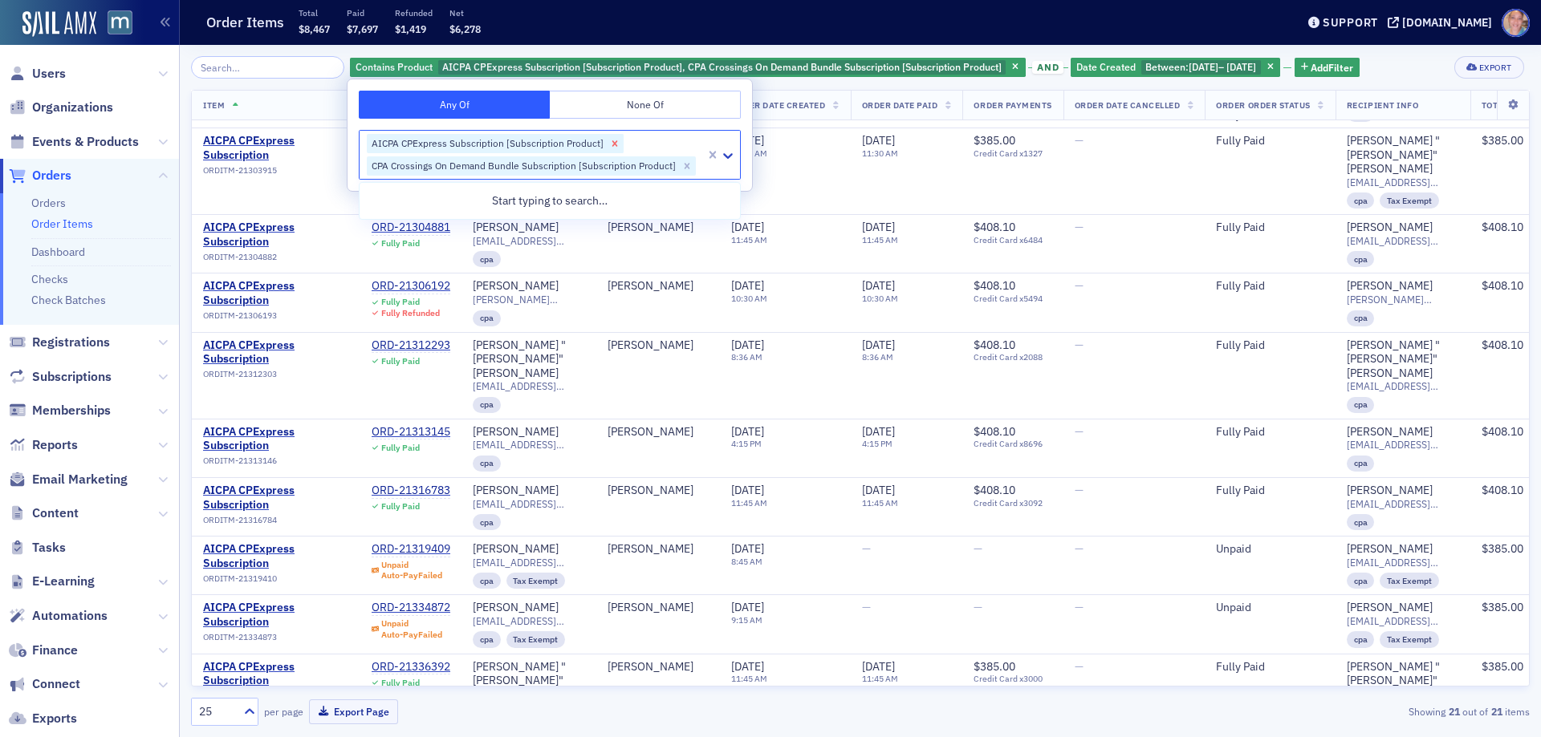
scroll to position [584, 0]
click at [612, 148] on icon "Remove AICPA CPExpress Subscription [Subscription Product]" at bounding box center [614, 143] width 11 height 11
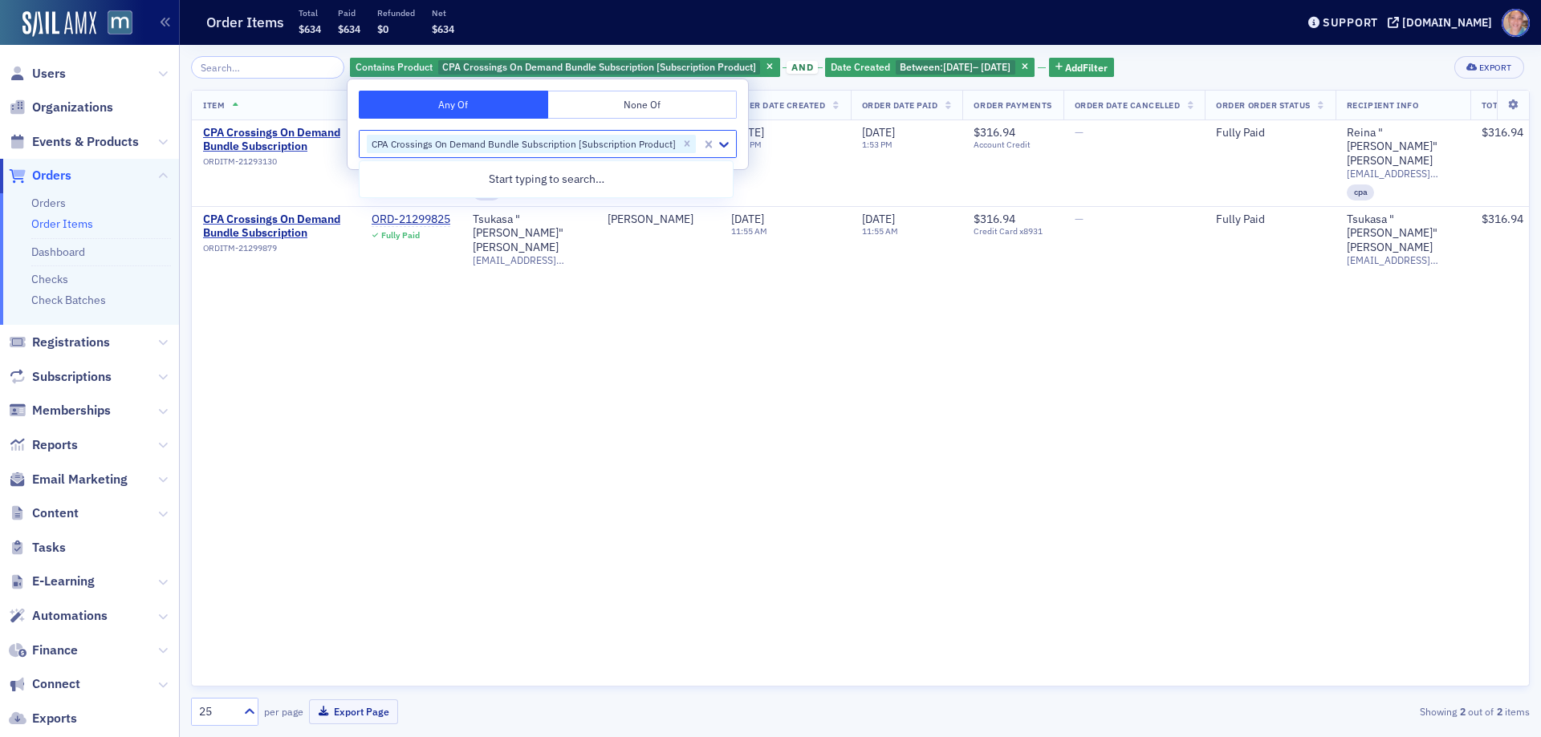
click at [1178, 69] on div "Contains Product CPA Crossings On Demand Bundle Subscription [Subscription Prod…" at bounding box center [860, 67] width 1338 height 22
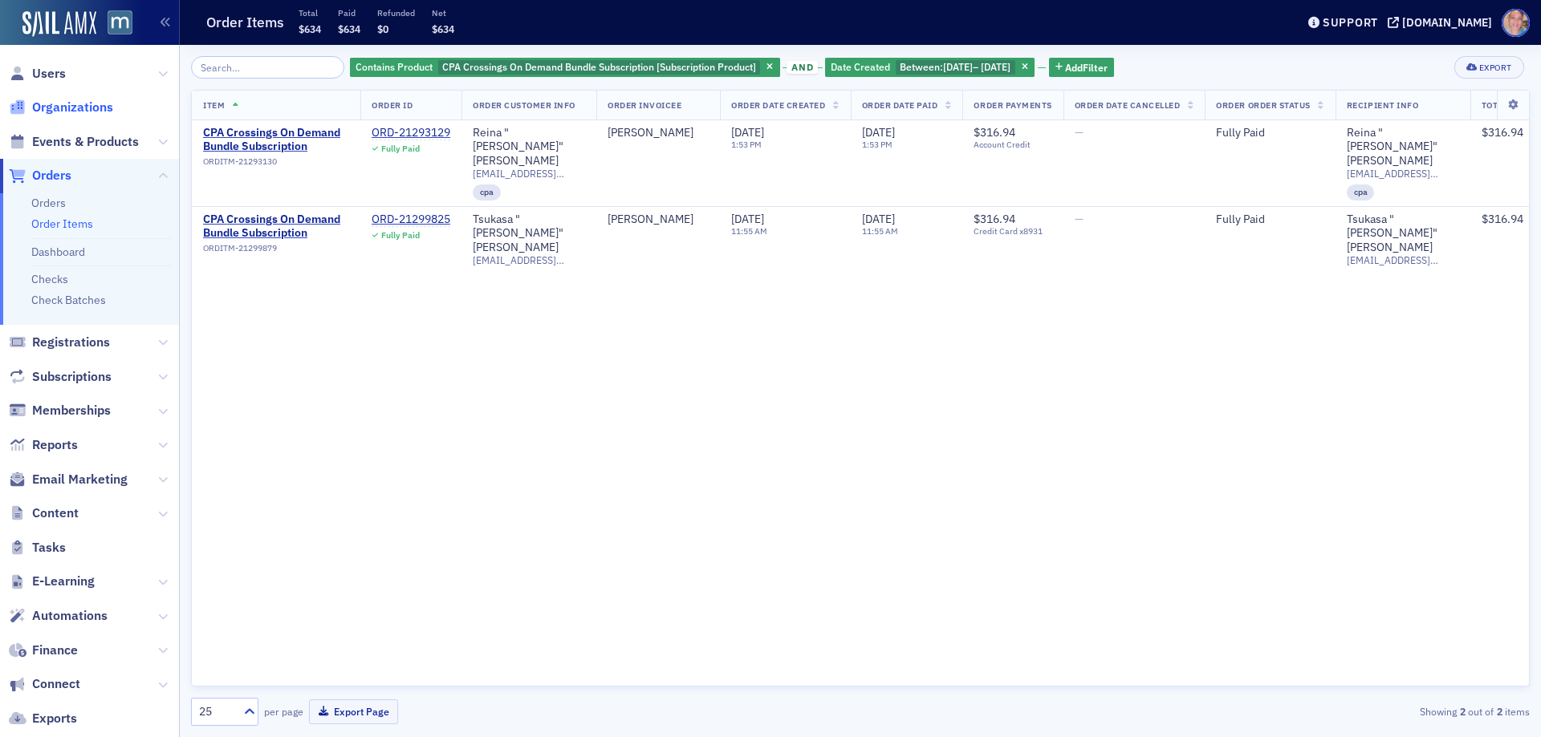
drag, startPoint x: 59, startPoint y: 137, endPoint x: 97, endPoint y: 115, distance: 43.9
click at [59, 136] on span "Events & Products" at bounding box center [85, 142] width 107 height 18
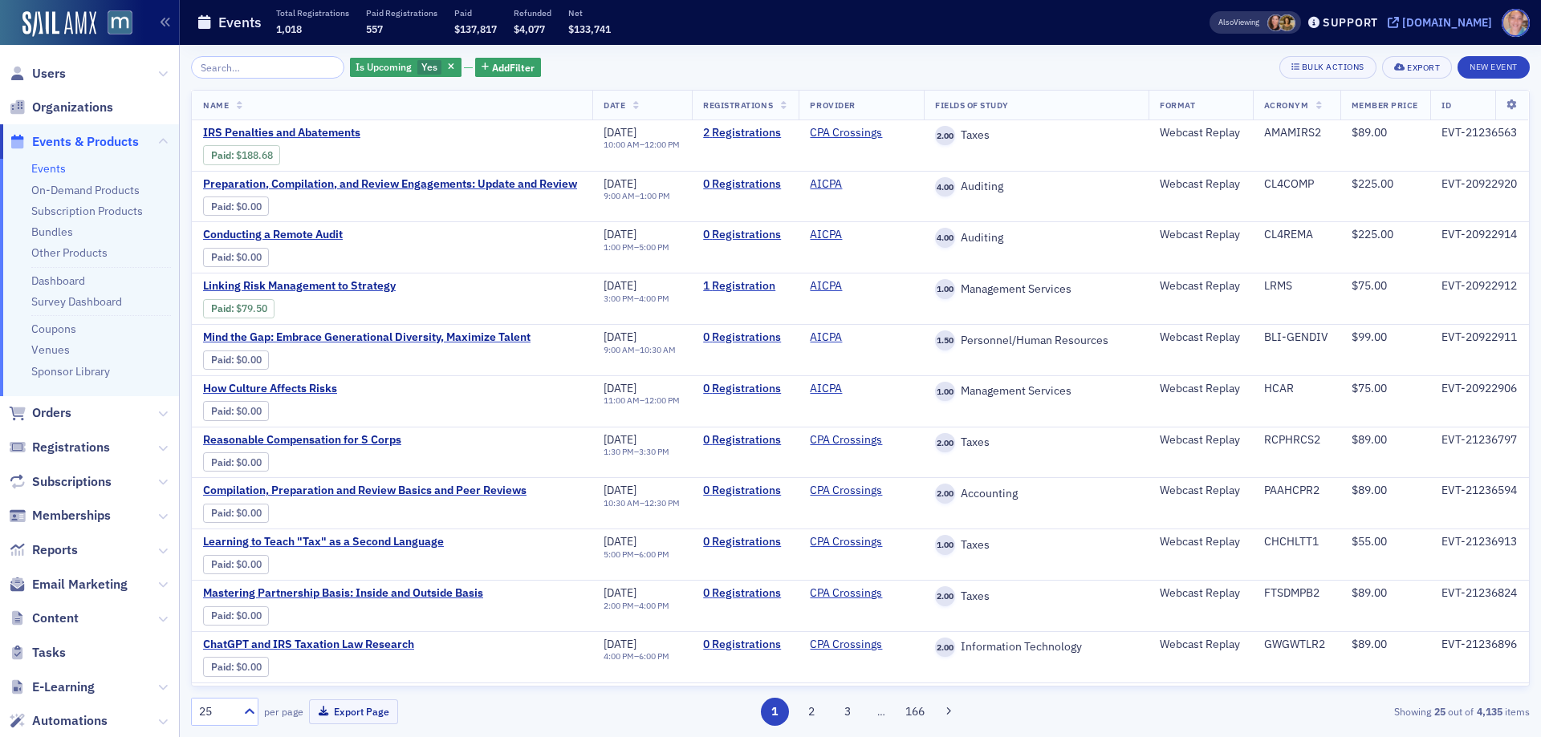
click at [1436, 18] on div "[DOMAIN_NAME]" at bounding box center [1447, 22] width 90 height 14
